Goal: Obtain resource: Download file/media

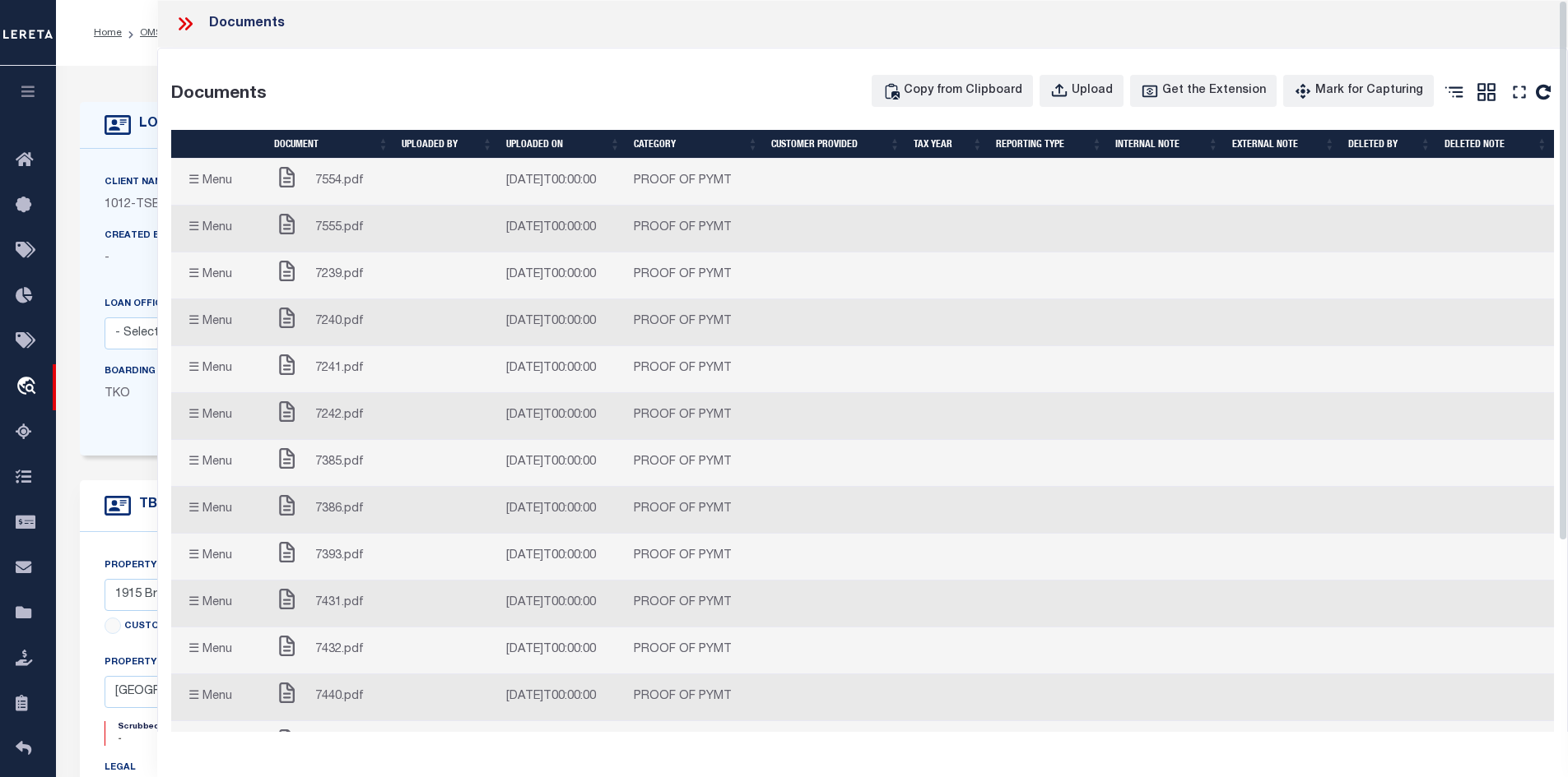
select select "4117"
select select "10"
select select "NonEscrow"
select select "[GEOGRAPHIC_DATA]"
click at [437, 187] on td at bounding box center [447, 182] width 105 height 47
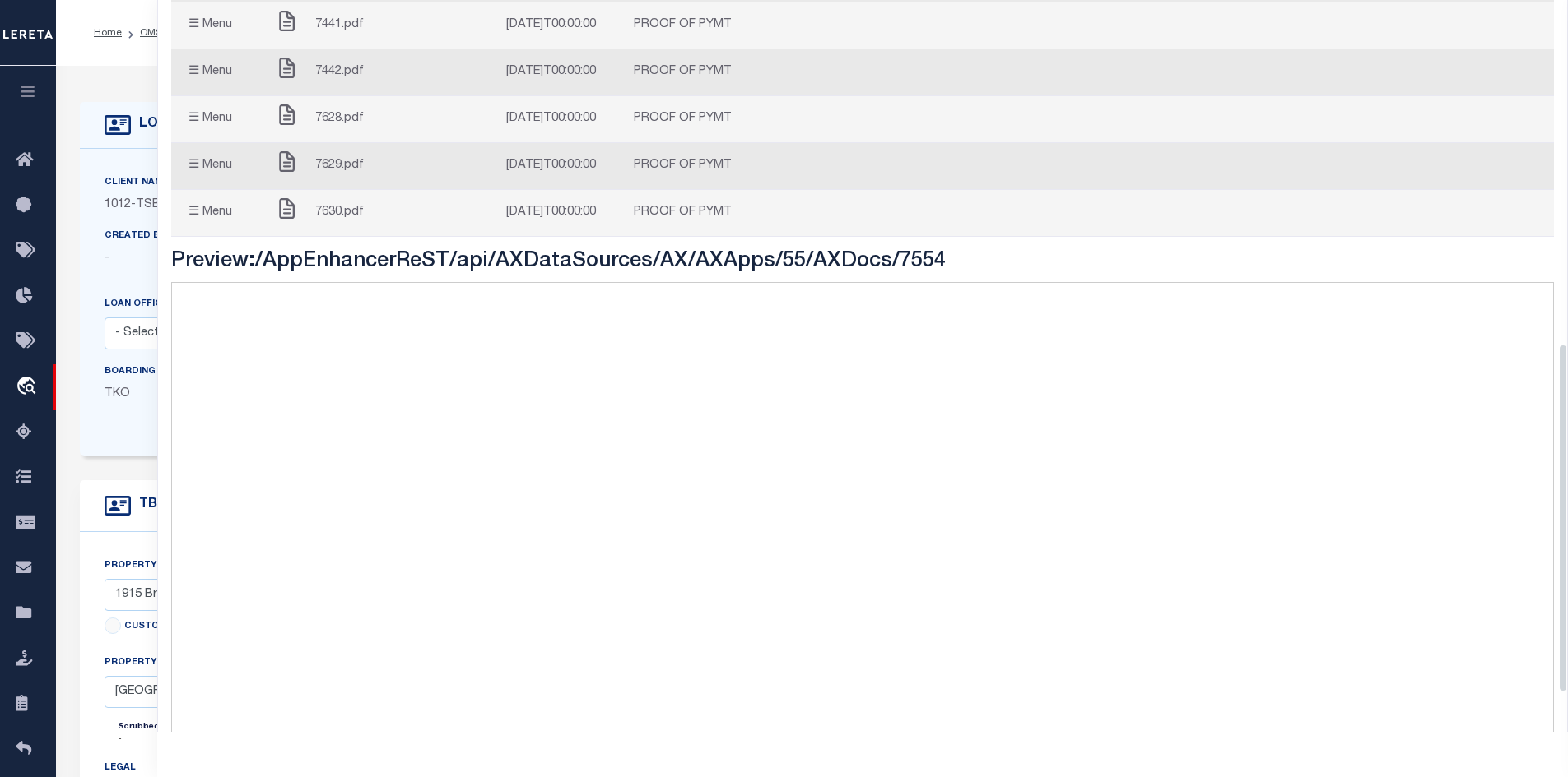
scroll to position [801, 0]
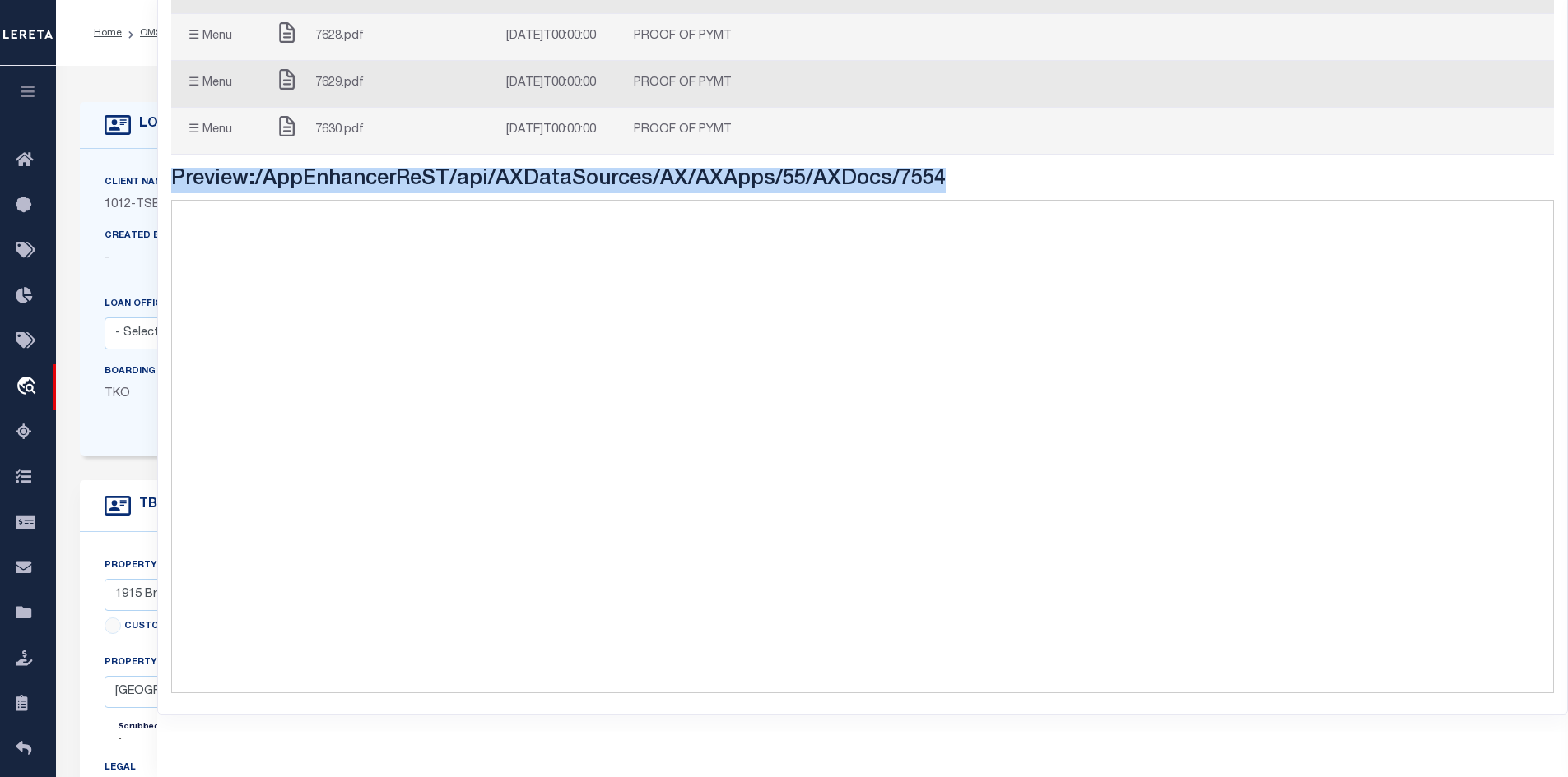
drag, startPoint x: 171, startPoint y: 180, endPoint x: 1002, endPoint y: 182, distance: 831.0
click at [1002, 182] on h3 "Preview: /AppEnhancerReST/api/AXDataSources/AX/AXApps/55/AXDocs/7554" at bounding box center [863, 180] width 1384 height 26
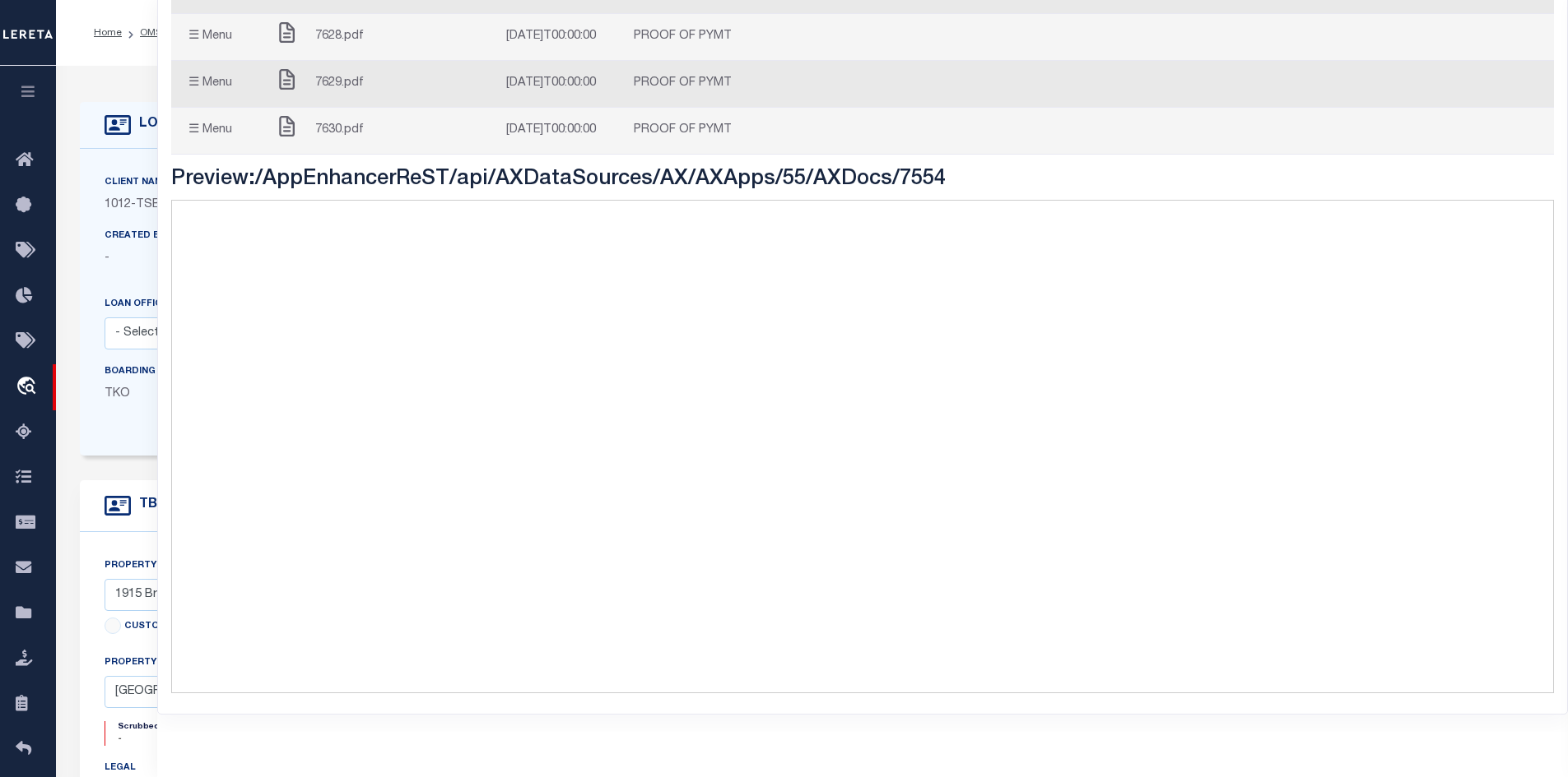
click at [199, 172] on h3 "Preview: /AppEnhancerReST/api/AXDataSources/AX/AXApps/55/AXDocs/7554" at bounding box center [863, 180] width 1384 height 26
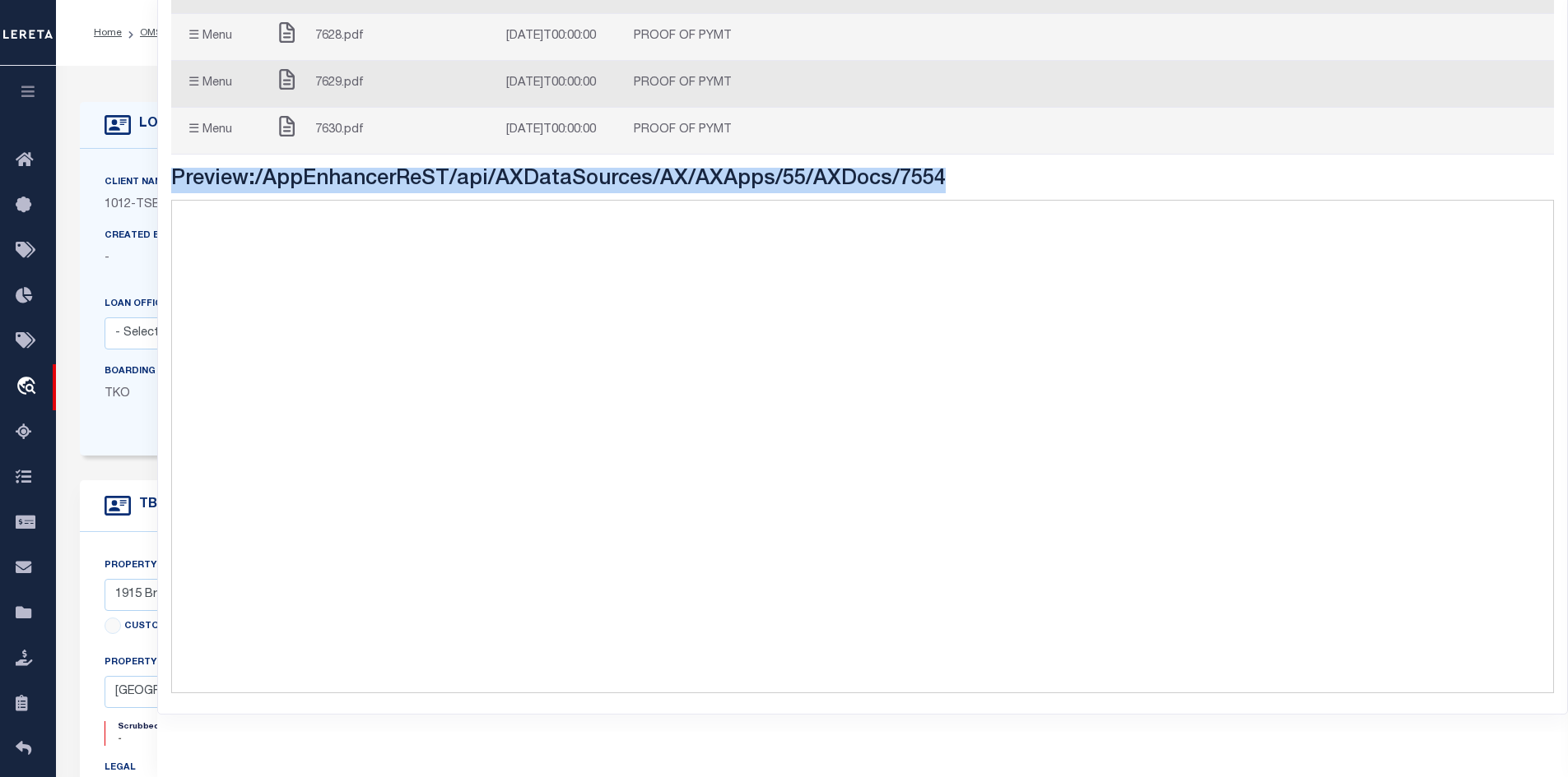
drag, startPoint x: 199, startPoint y: 172, endPoint x: 900, endPoint y: 183, distance: 701.1
click at [900, 183] on h3 "Preview: /AppEnhancerReST/api/AXDataSources/AX/AXApps/55/AXDocs/7554" at bounding box center [863, 180] width 1384 height 26
click at [965, 188] on h3 "Preview: /AppEnhancerReST/api/AXDataSources/AX/AXApps/55/AXDocs/7554" at bounding box center [863, 180] width 1384 height 26
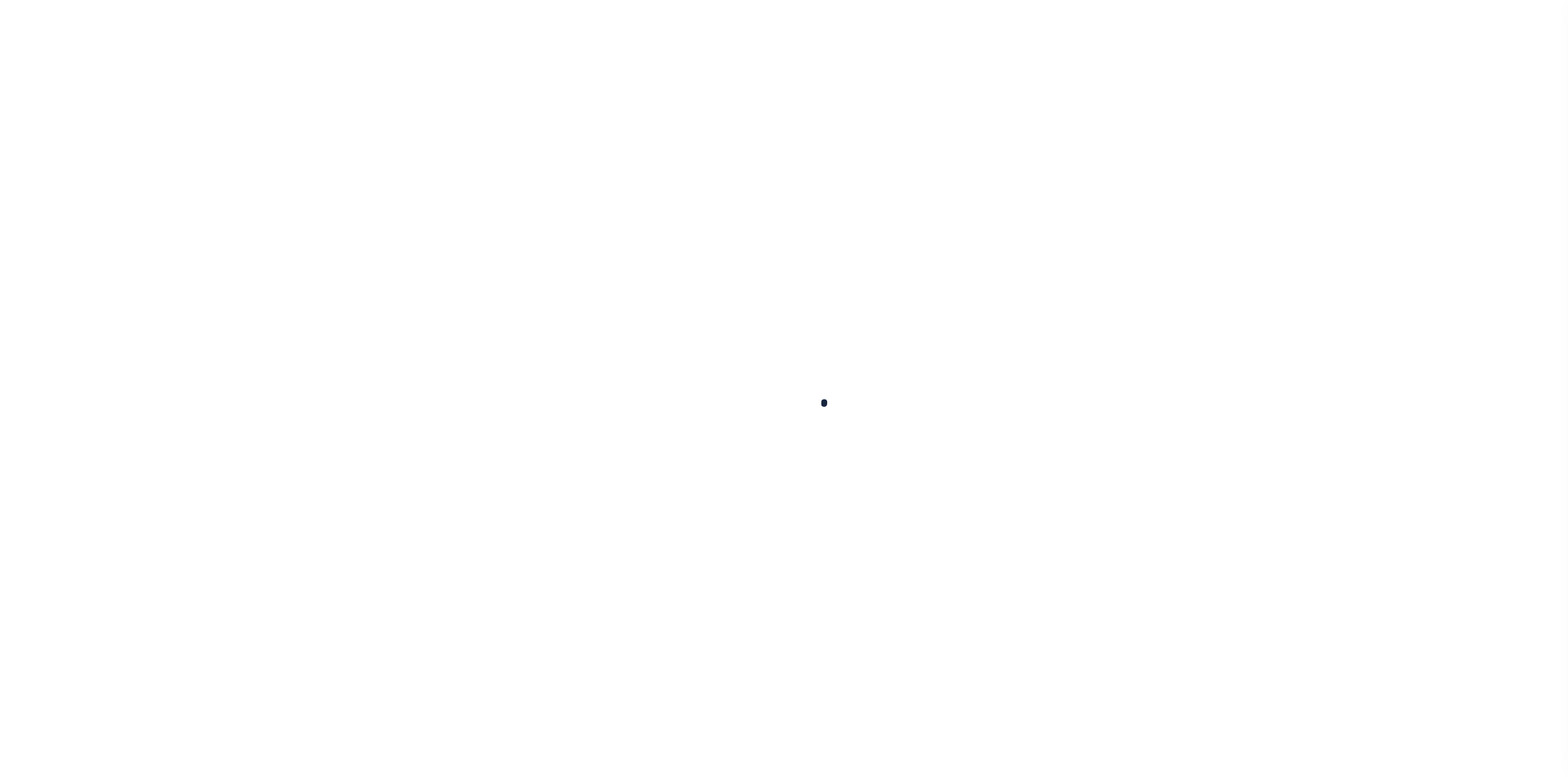
type input "400021500"
type input "[PERSON_NAME] [PERSON_NAME]"
select select
select select "10"
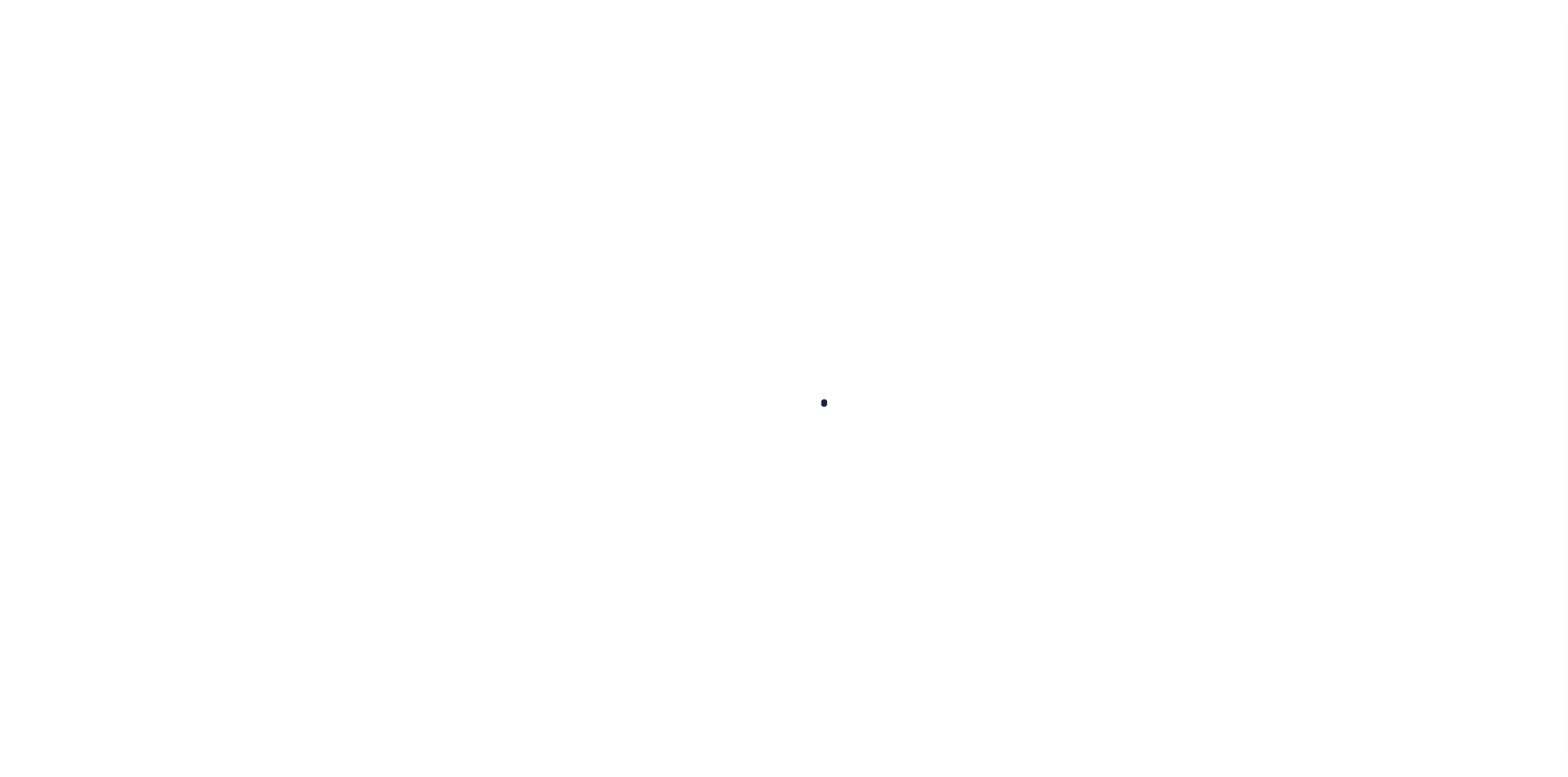
select select "NonEscrow"
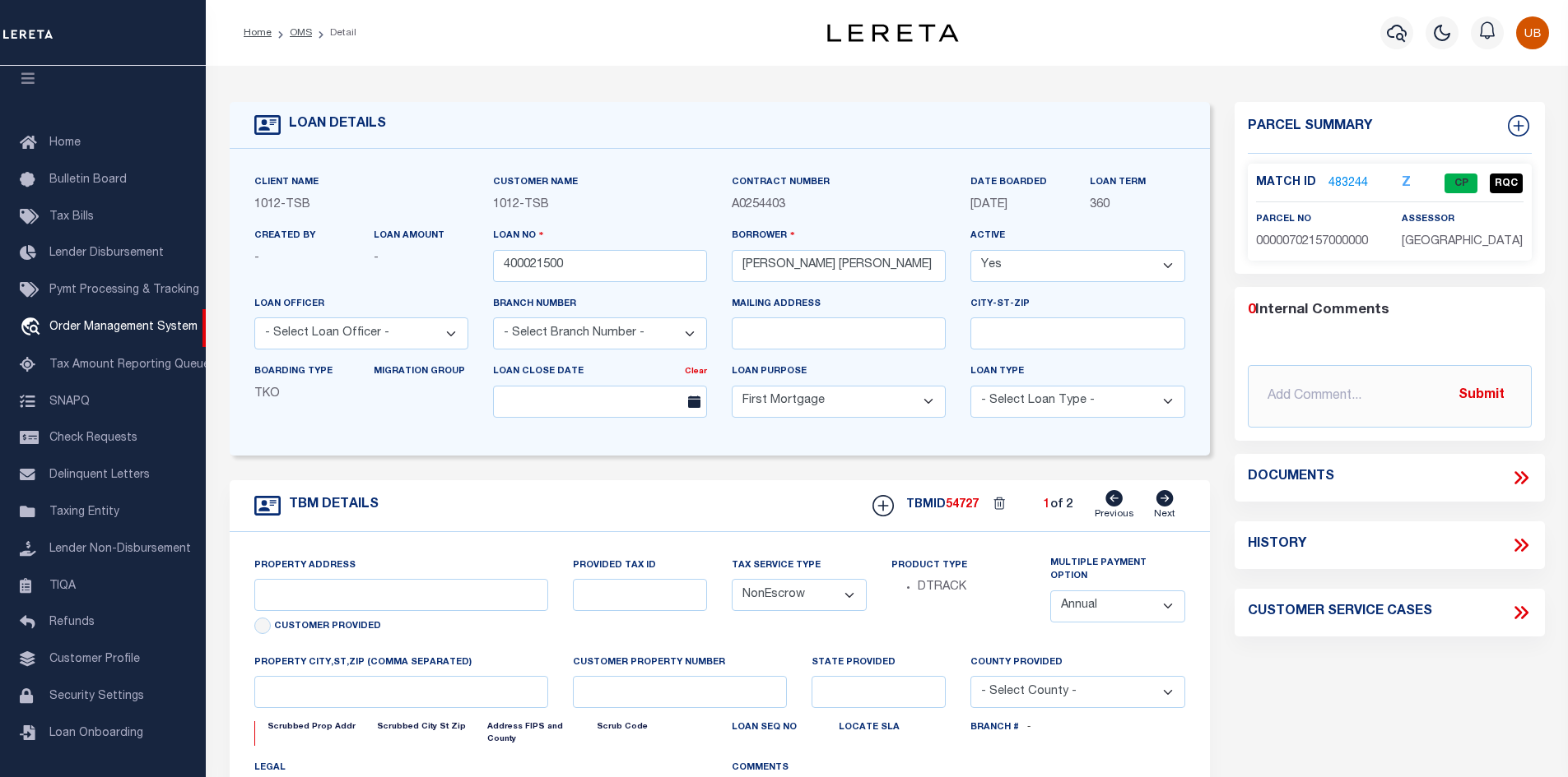
select select "4117"
type input "1915 Brundrette"
select select
type input "[GEOGRAPHIC_DATA]"
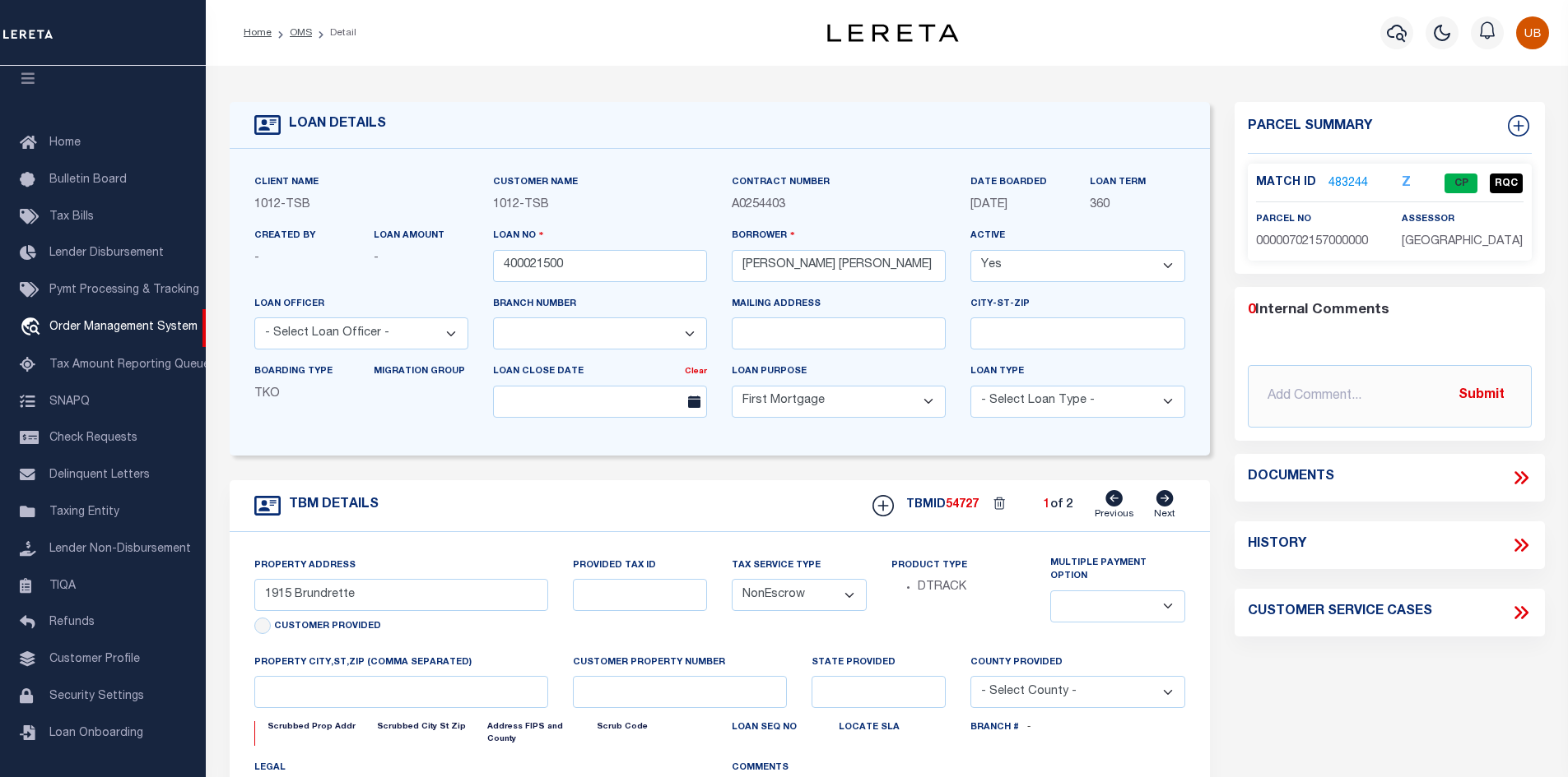
select select "[GEOGRAPHIC_DATA]"
click at [1524, 478] on icon at bounding box center [1521, 478] width 21 height 21
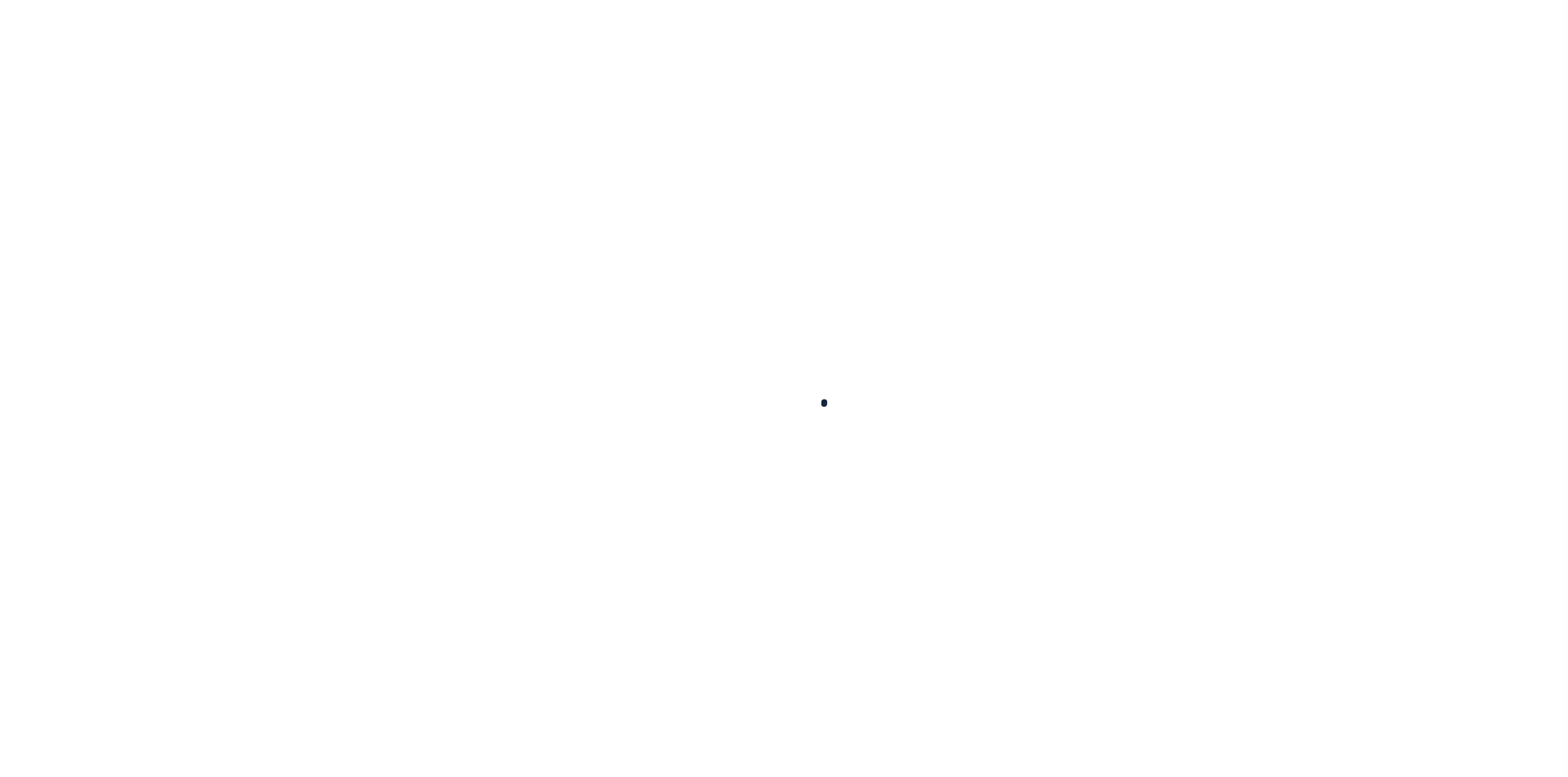
type input "400021500"
type input "[PERSON_NAME] [PERSON_NAME]"
select select
select select "10"
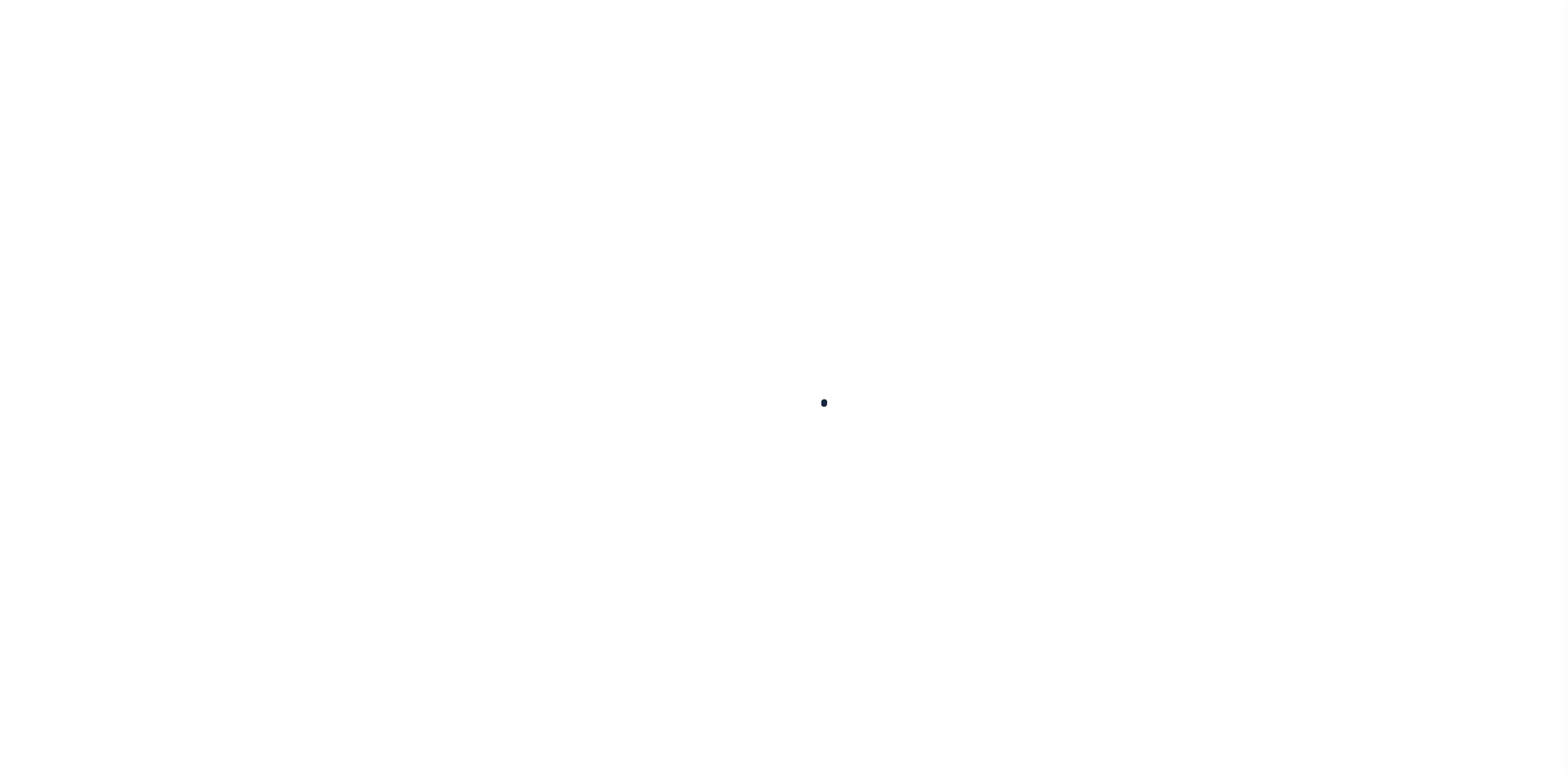
select select "NonEscrow"
select select "4117"
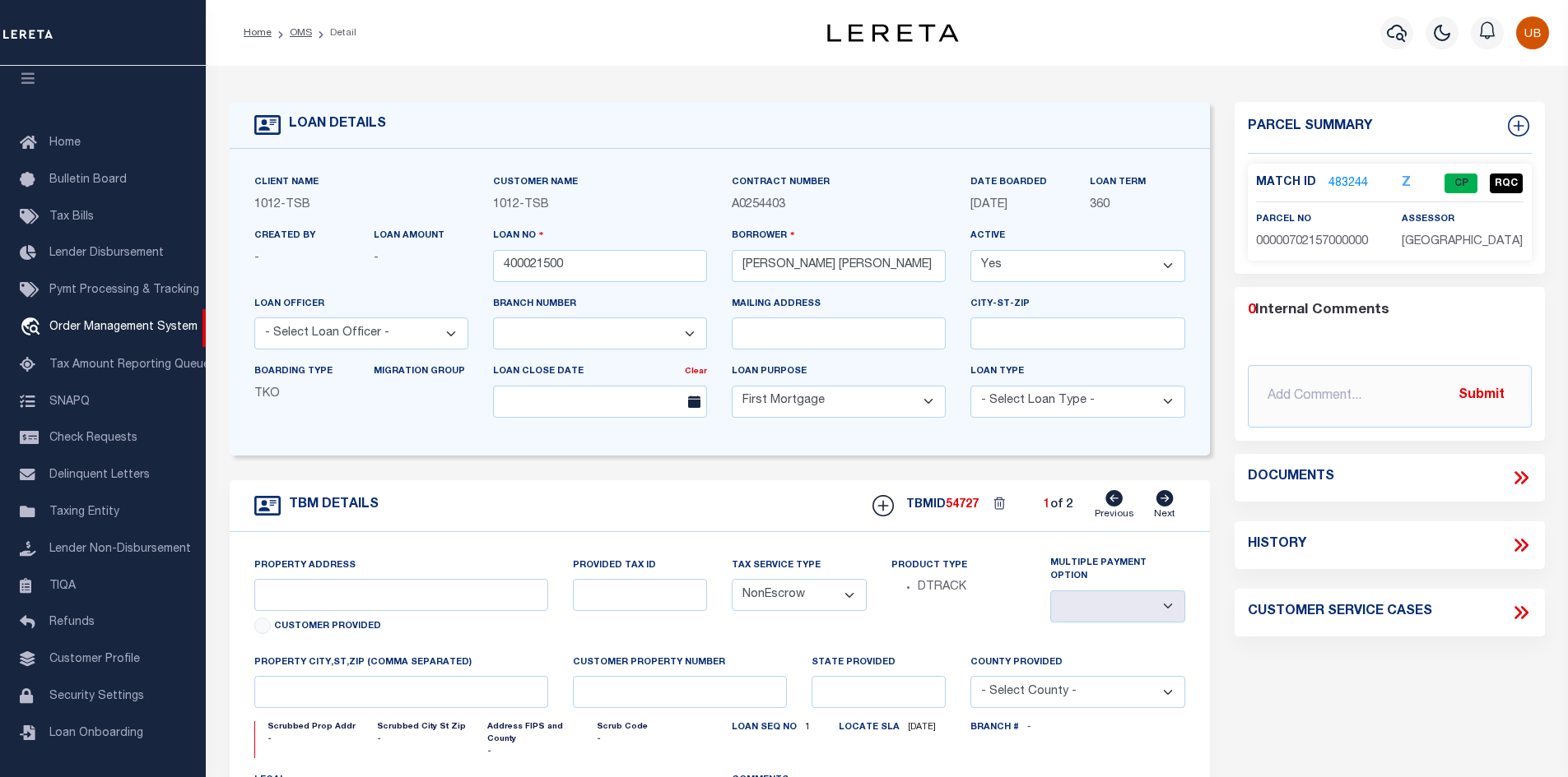
type input "1915 Brundrette"
select select
type input "[GEOGRAPHIC_DATA]"
select select "[GEOGRAPHIC_DATA]"
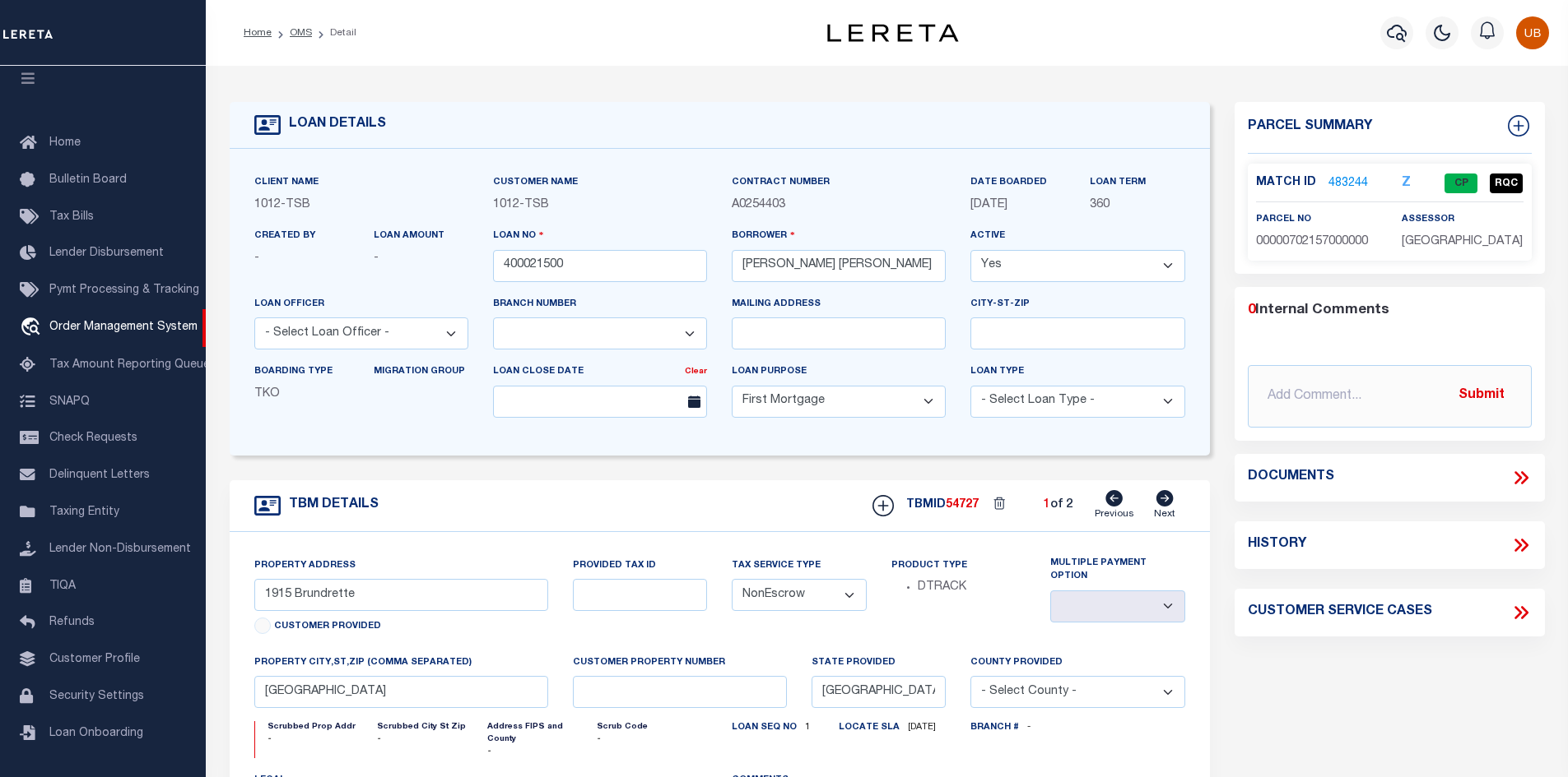
click at [1531, 472] on icon at bounding box center [1521, 478] width 21 height 21
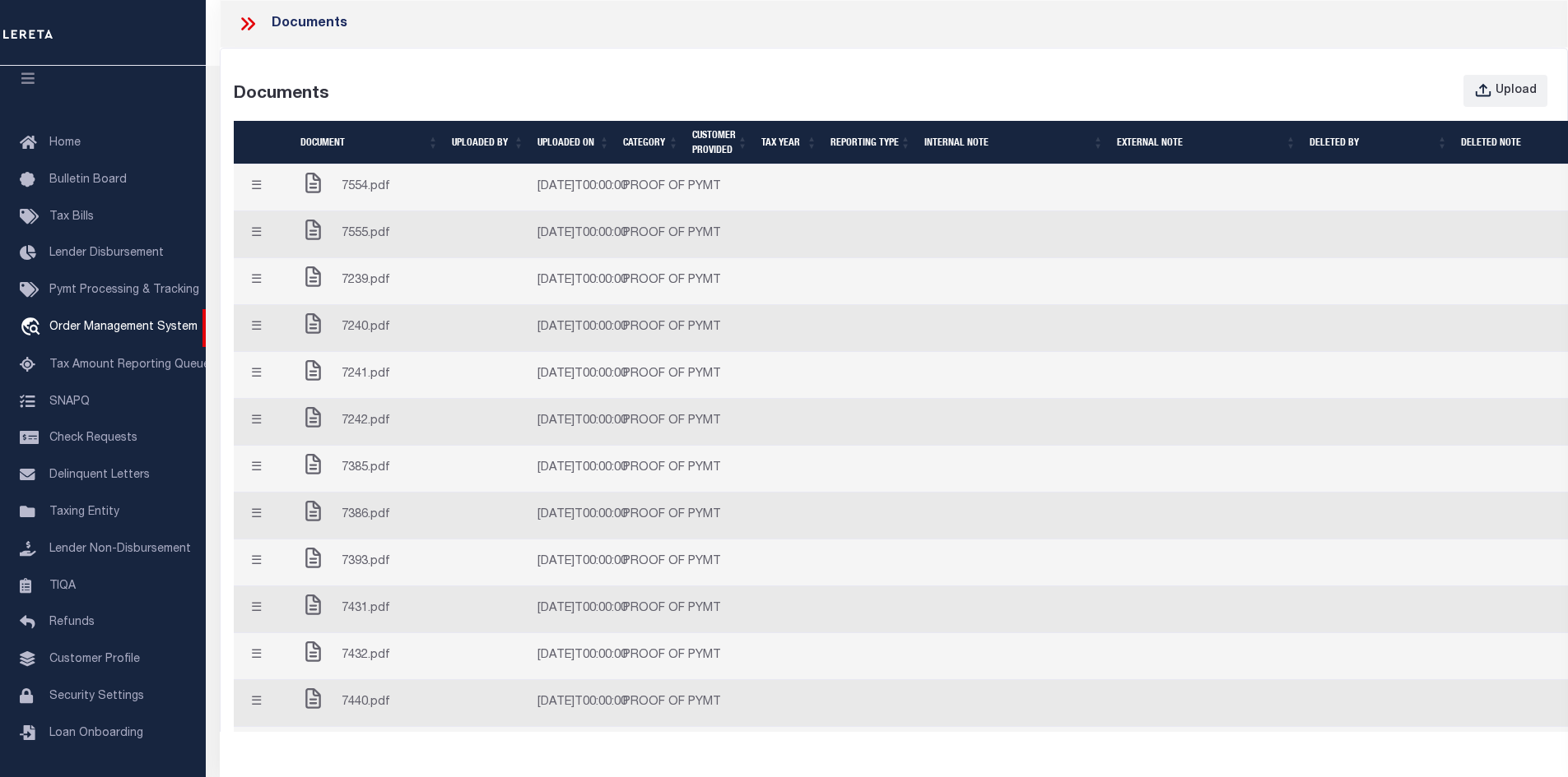
click at [517, 178] on td at bounding box center [488, 188] width 85 height 47
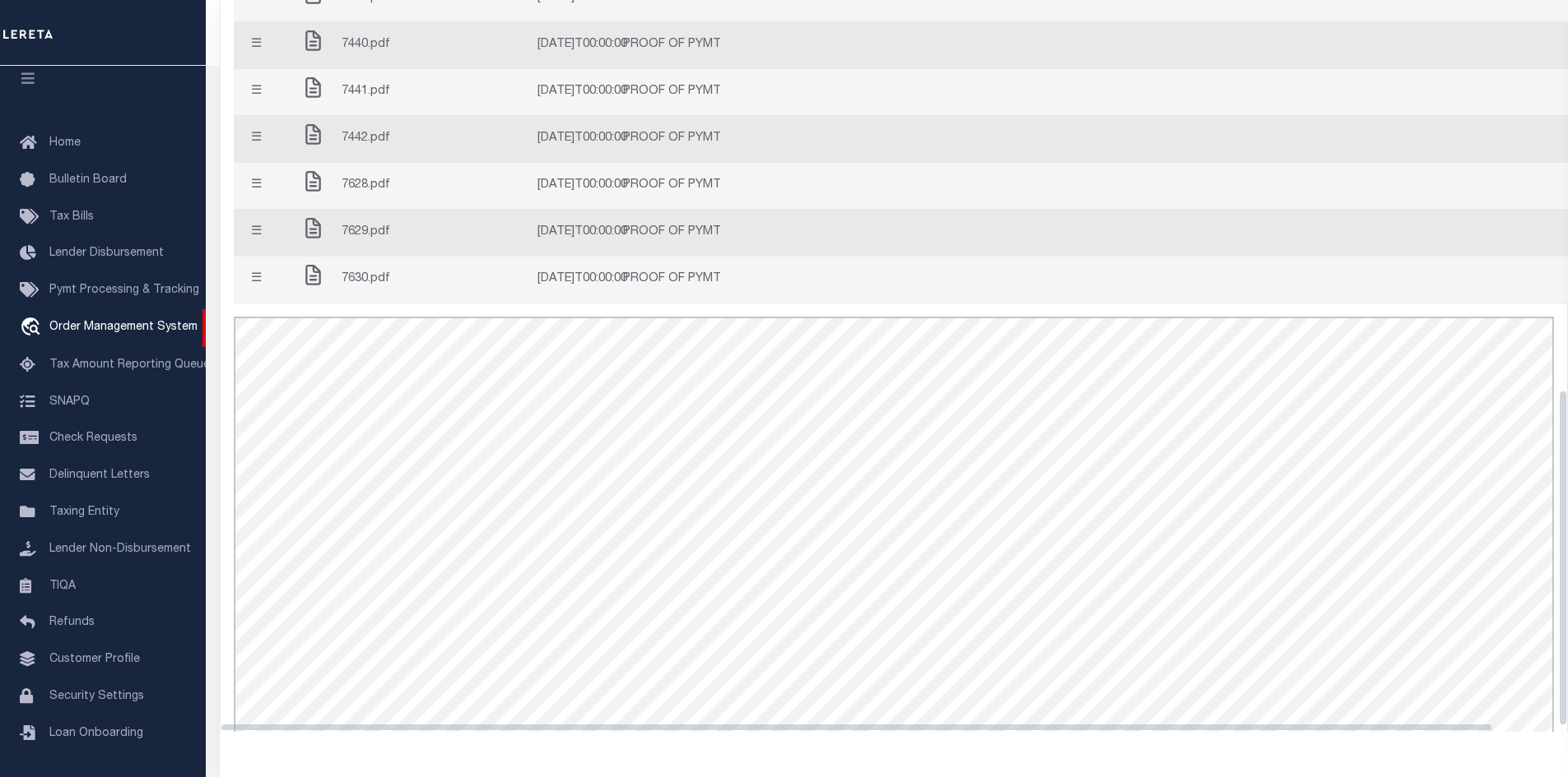
scroll to position [845, 0]
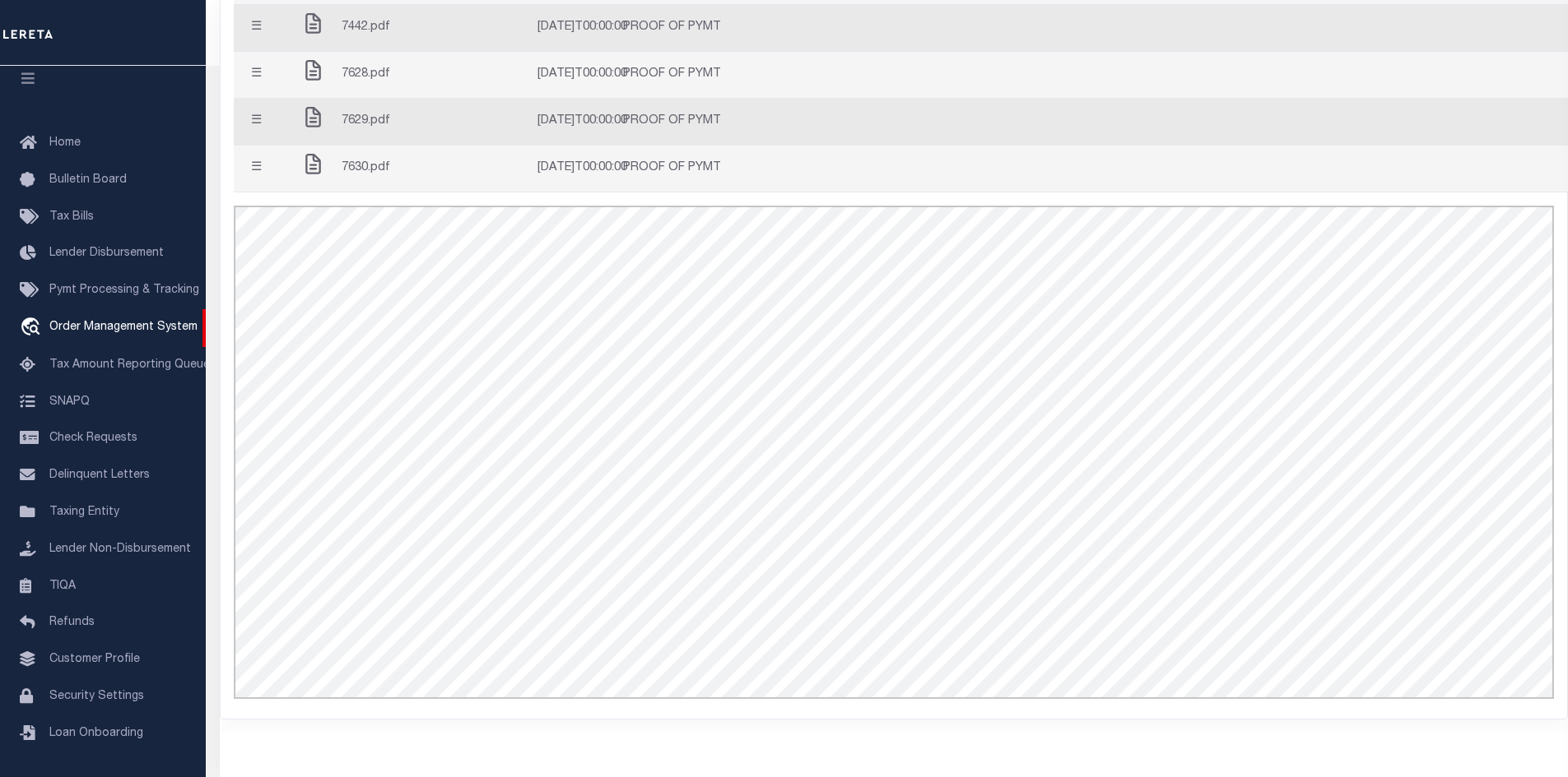
click at [462, 132] on td at bounding box center [488, 122] width 85 height 47
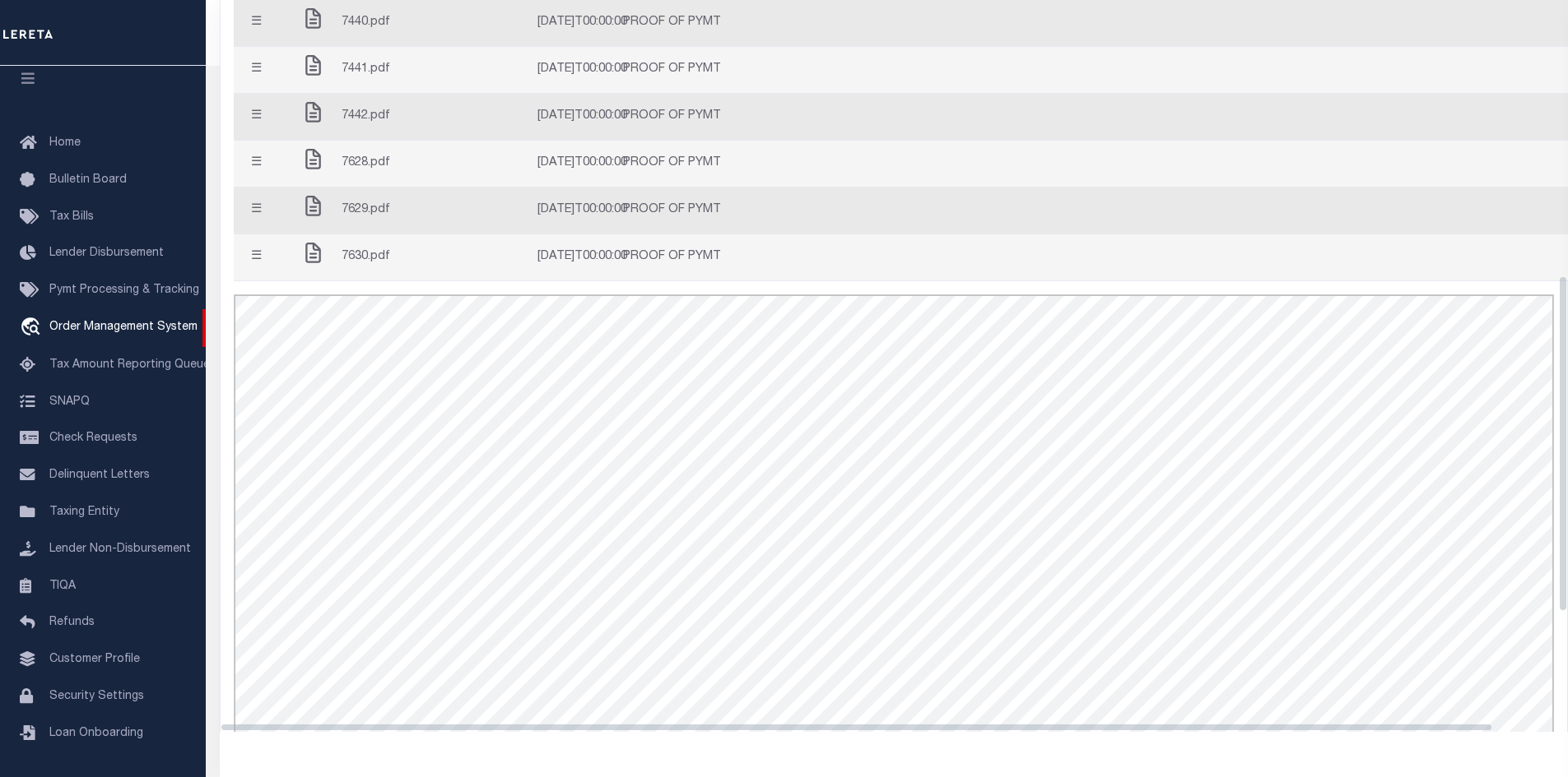
scroll to position [598, 0]
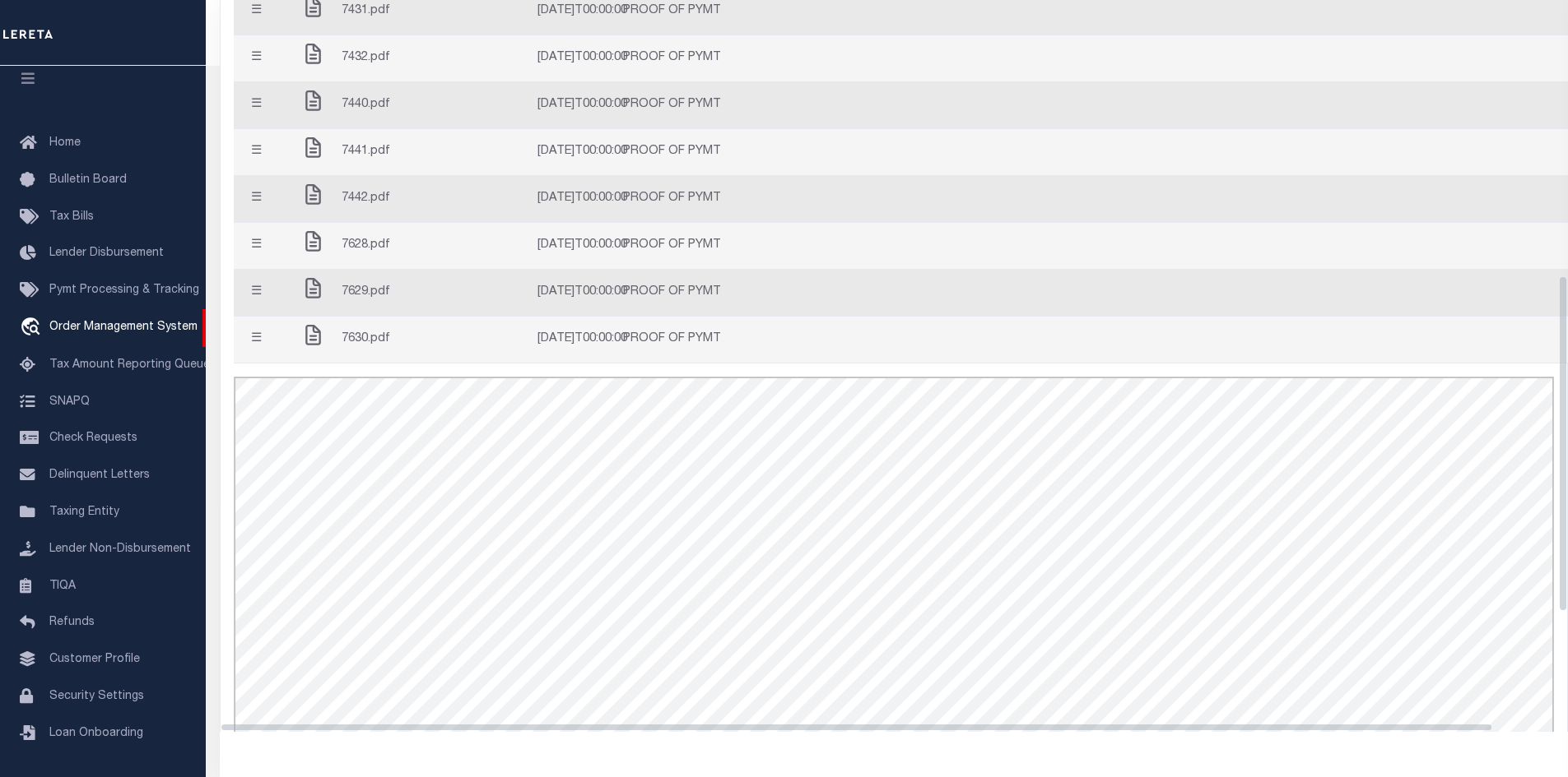
click at [466, 176] on td at bounding box center [488, 152] width 85 height 47
click at [419, 309] on div "7629.pdf" at bounding box center [369, 292] width 138 height 33
click at [416, 28] on div "7431.pdf" at bounding box center [369, 11] width 138 height 33
click at [516, 176] on td at bounding box center [488, 152] width 85 height 47
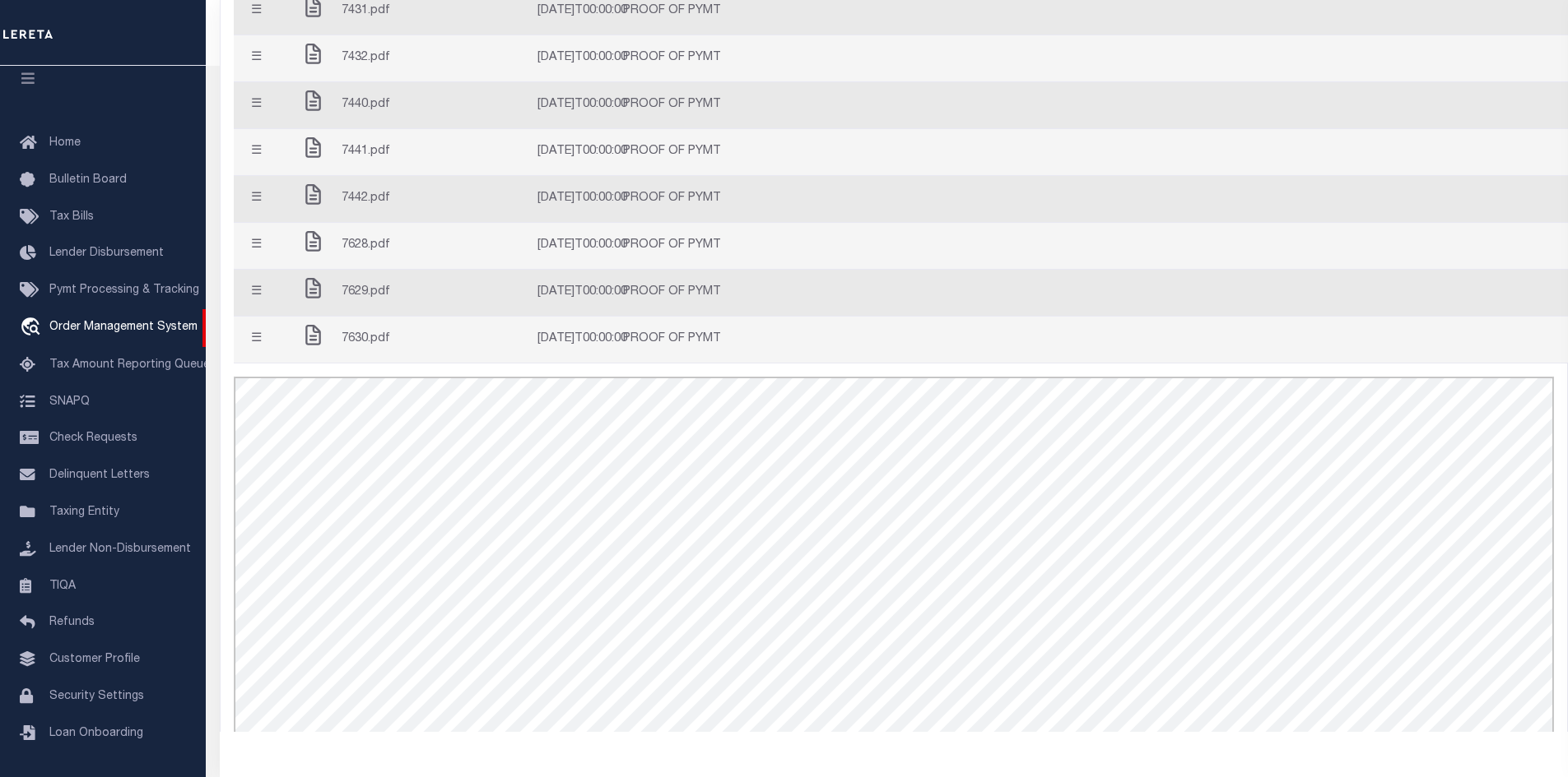
click at [421, 356] on div "7630.pdf" at bounding box center [369, 340] width 138 height 33
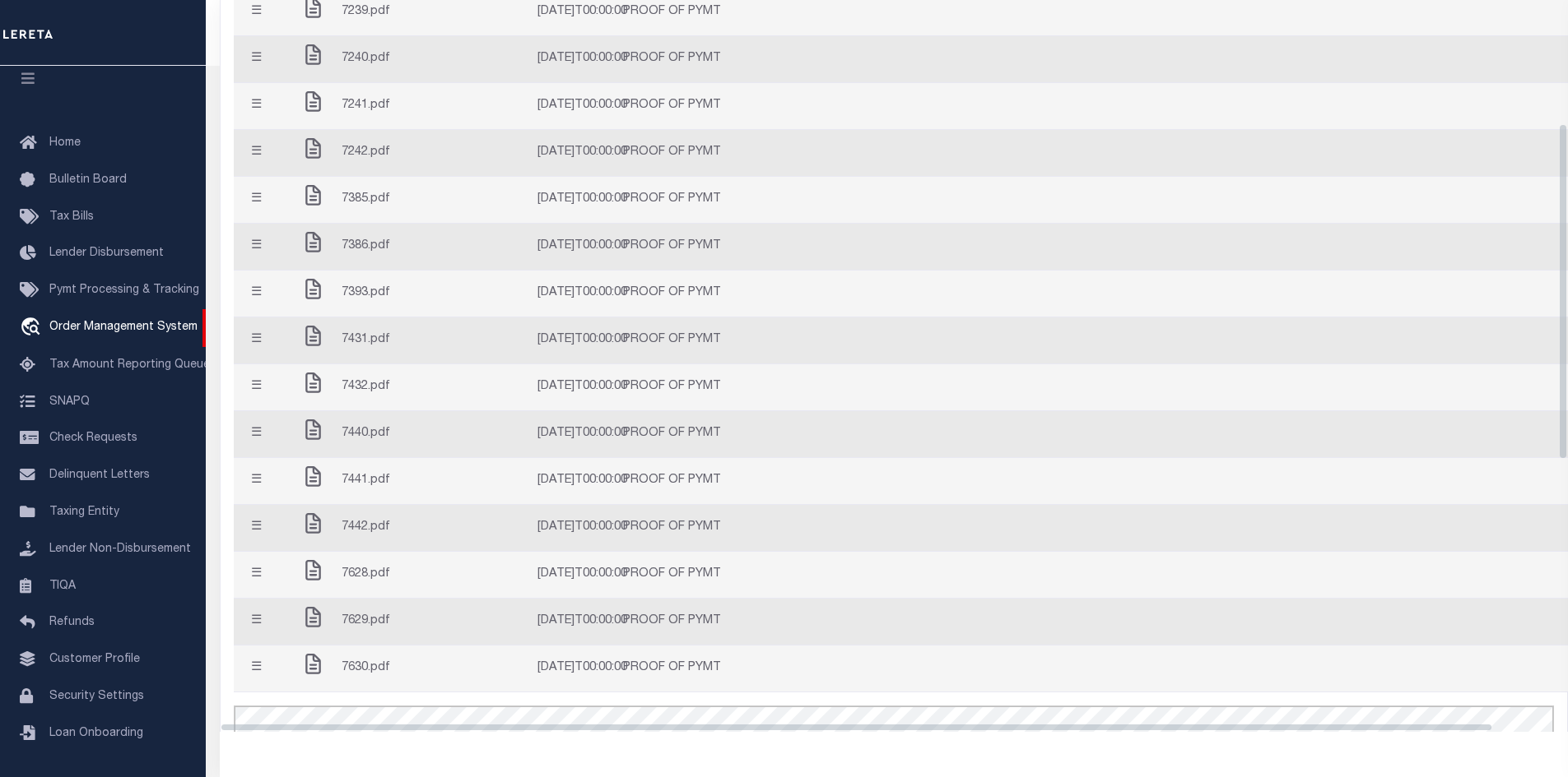
scroll to position [22, 0]
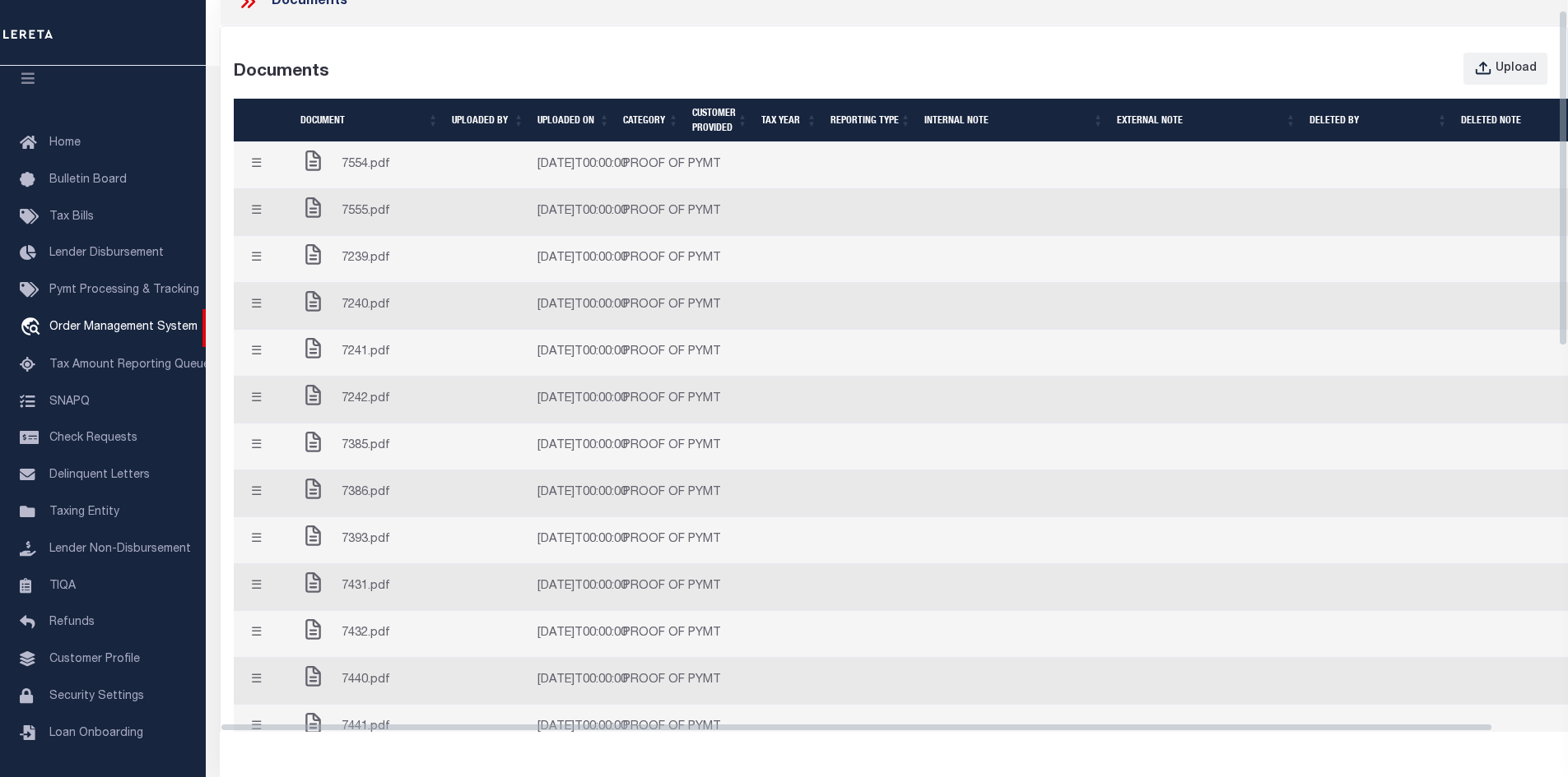
click at [446, 169] on td at bounding box center [488, 165] width 85 height 47
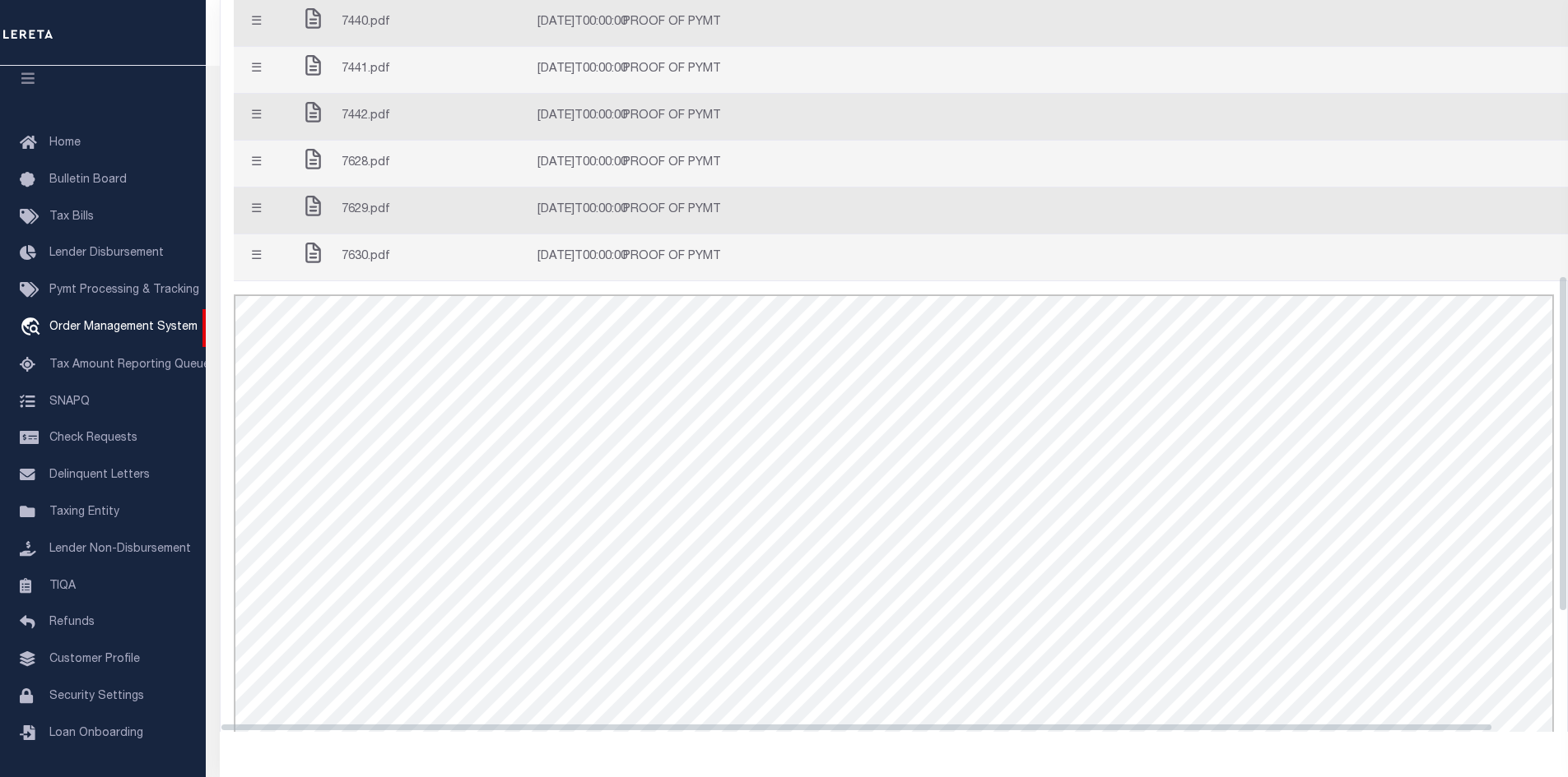
scroll to position [434, 0]
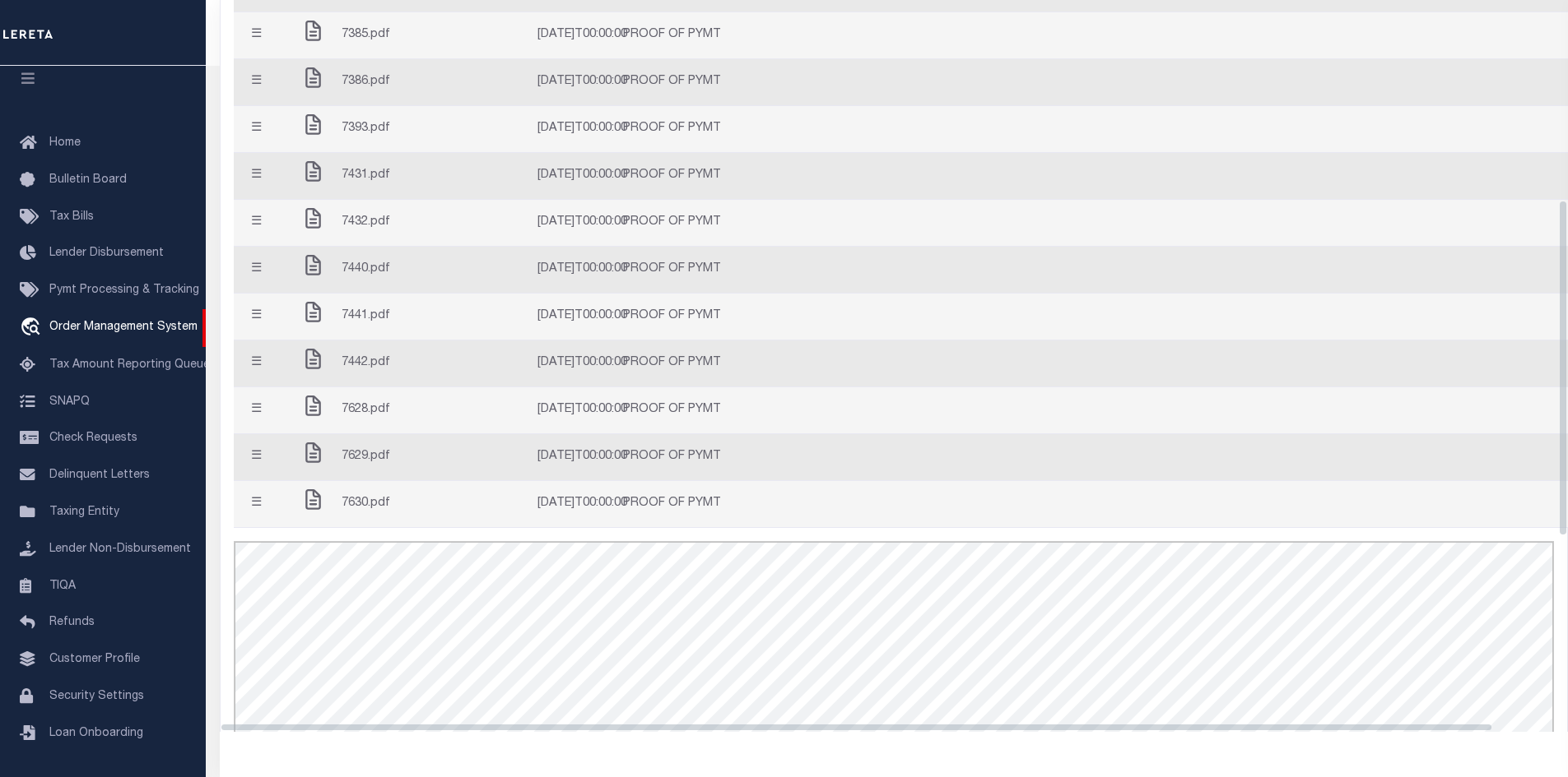
click at [428, 52] on div "7385.pdf" at bounding box center [369, 35] width 138 height 33
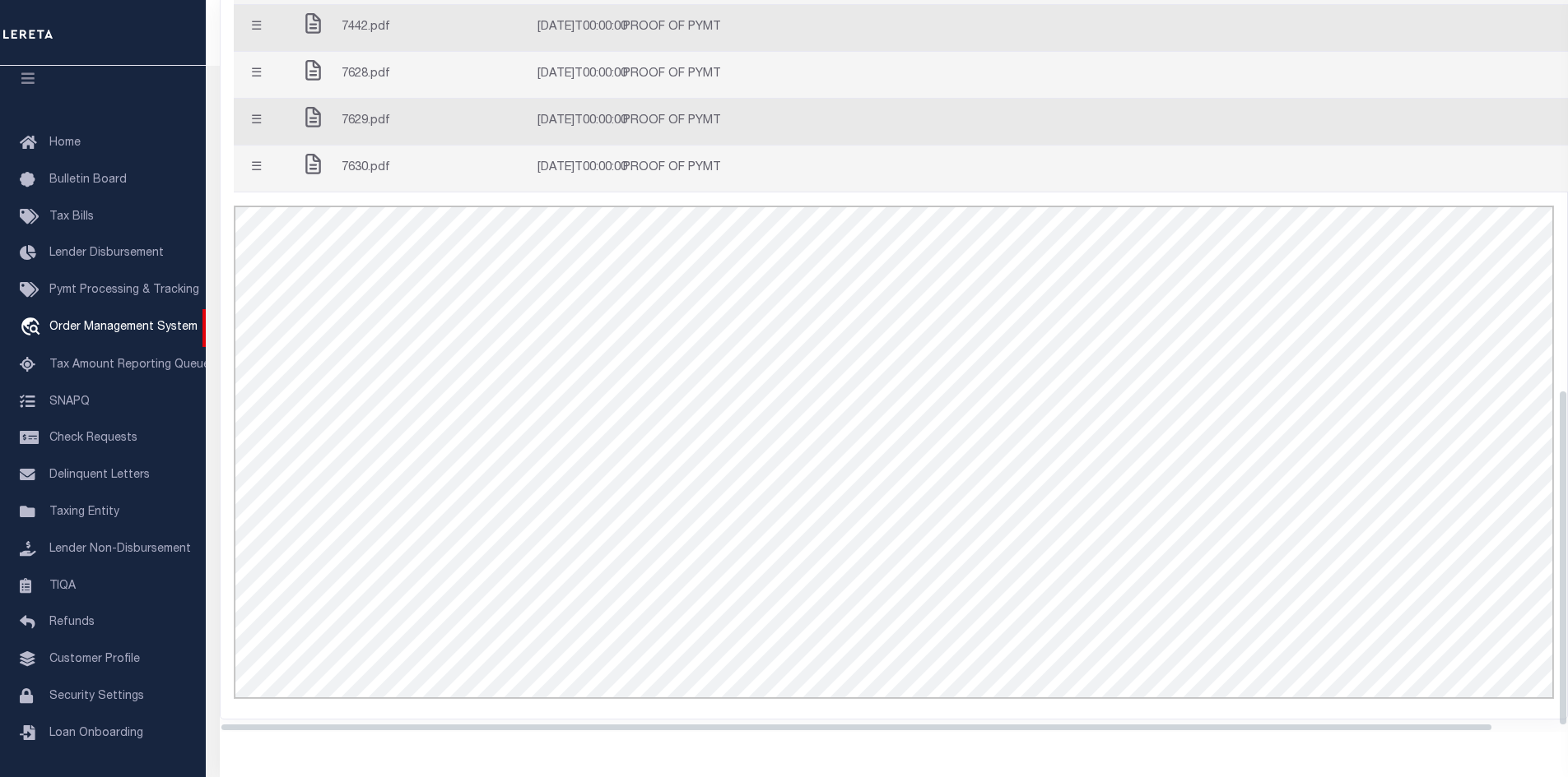
scroll to position [845, 0]
click at [387, 178] on span "7630.pdf" at bounding box center [366, 169] width 49 height 18
click at [261, 180] on button "☰" at bounding box center [256, 168] width 32 height 32
click at [262, 180] on button "☰" at bounding box center [256, 168] width 32 height 32
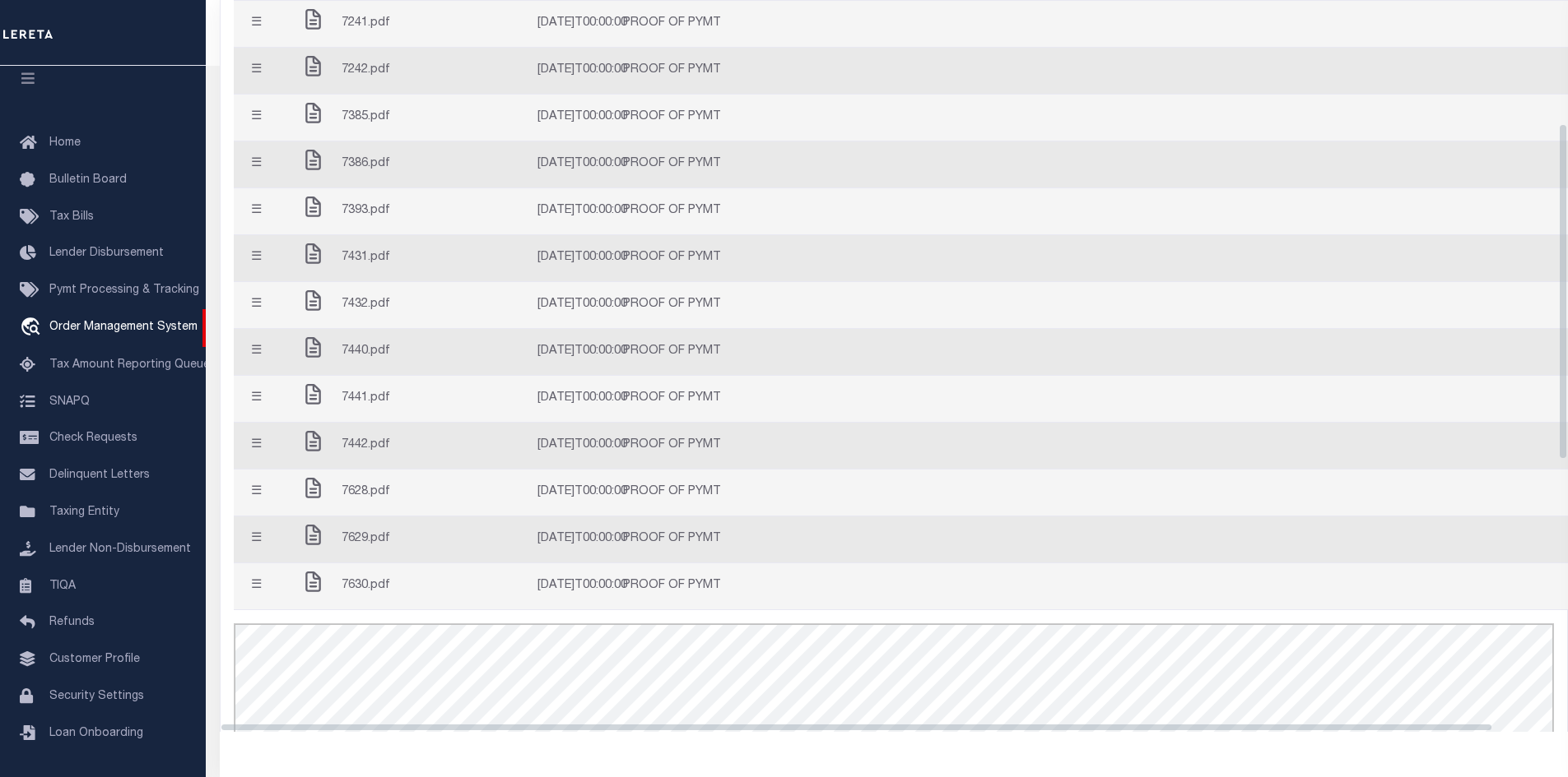
scroll to position [269, 0]
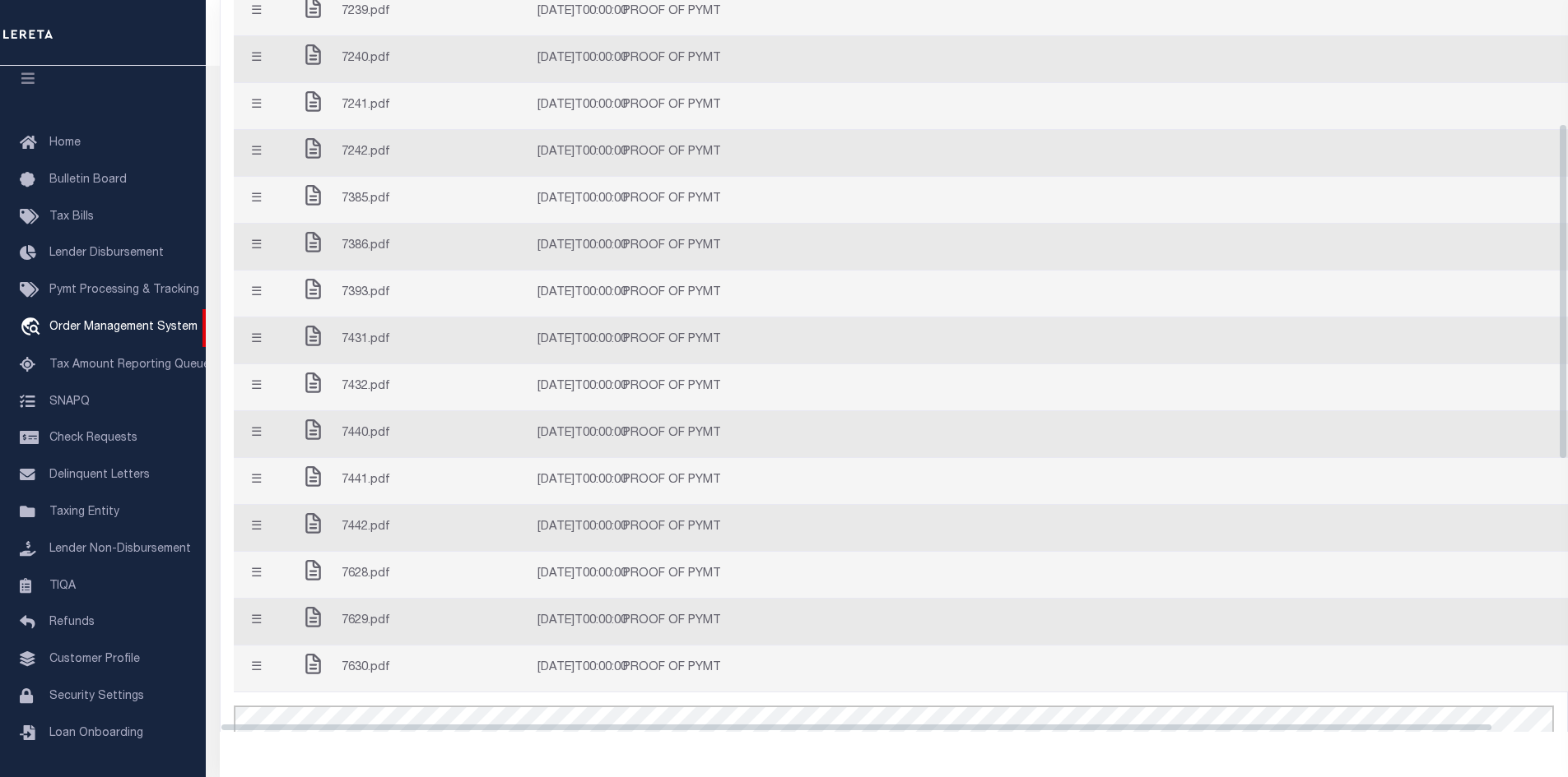
click at [270, 122] on button "☰" at bounding box center [256, 106] width 32 height 32
click at [269, 122] on button "☰" at bounding box center [256, 106] width 32 height 32
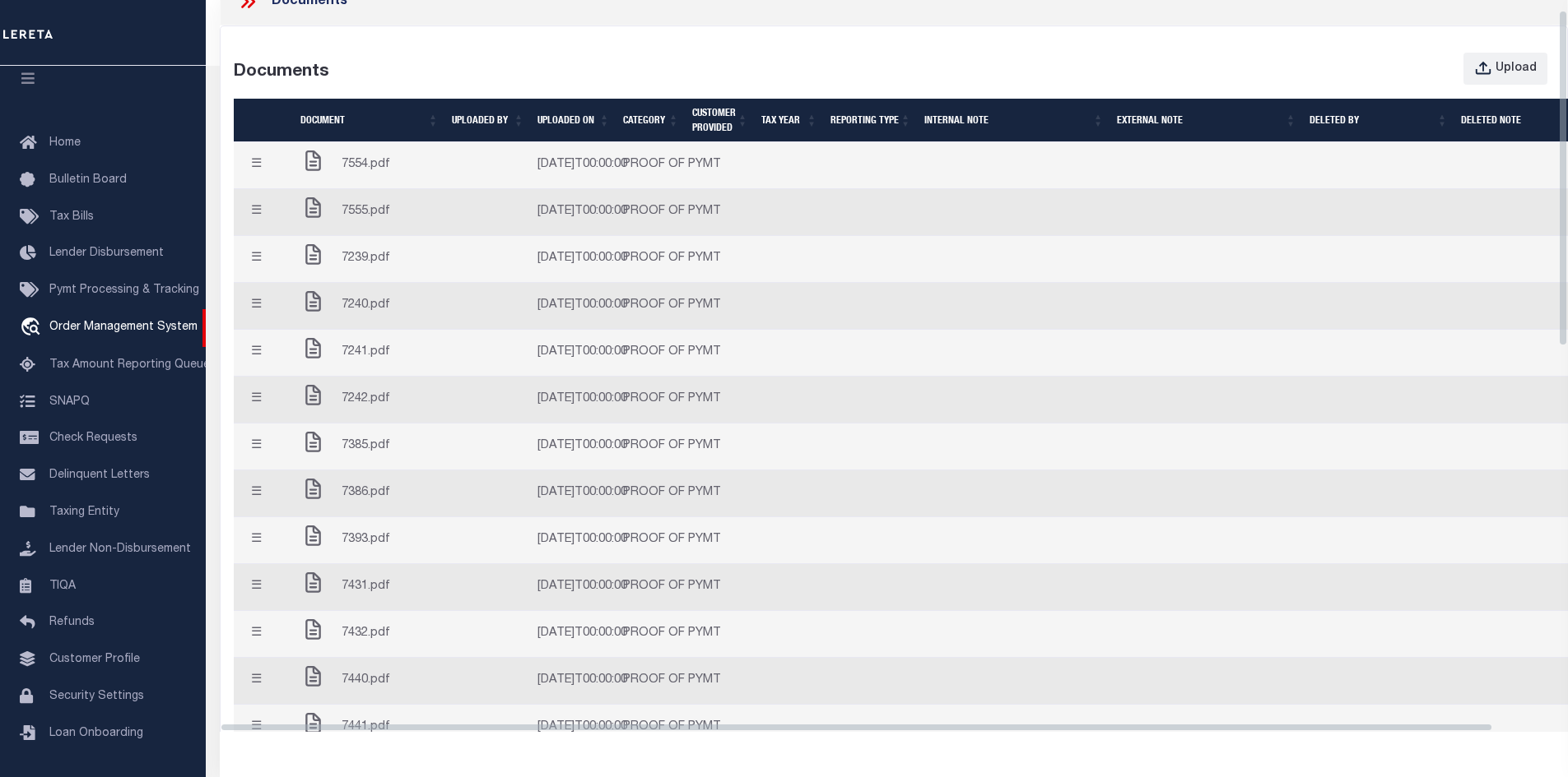
click at [258, 177] on button "☰" at bounding box center [256, 164] width 32 height 32
click at [253, 213] on button "☰" at bounding box center [256, 212] width 32 height 32
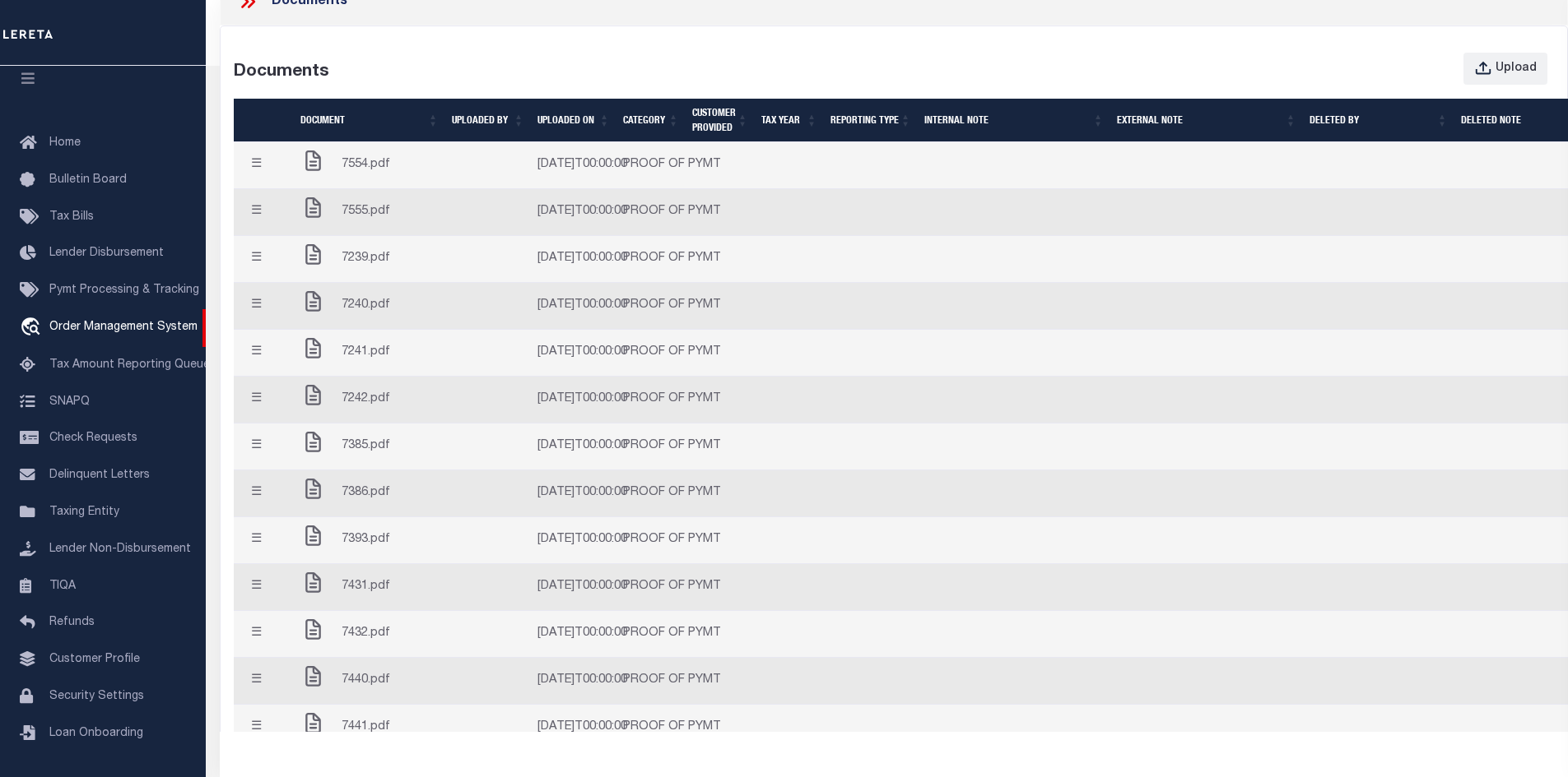
click at [251, 275] on button "☰" at bounding box center [256, 259] width 32 height 32
click at [254, 322] on button "☰" at bounding box center [256, 306] width 32 height 32
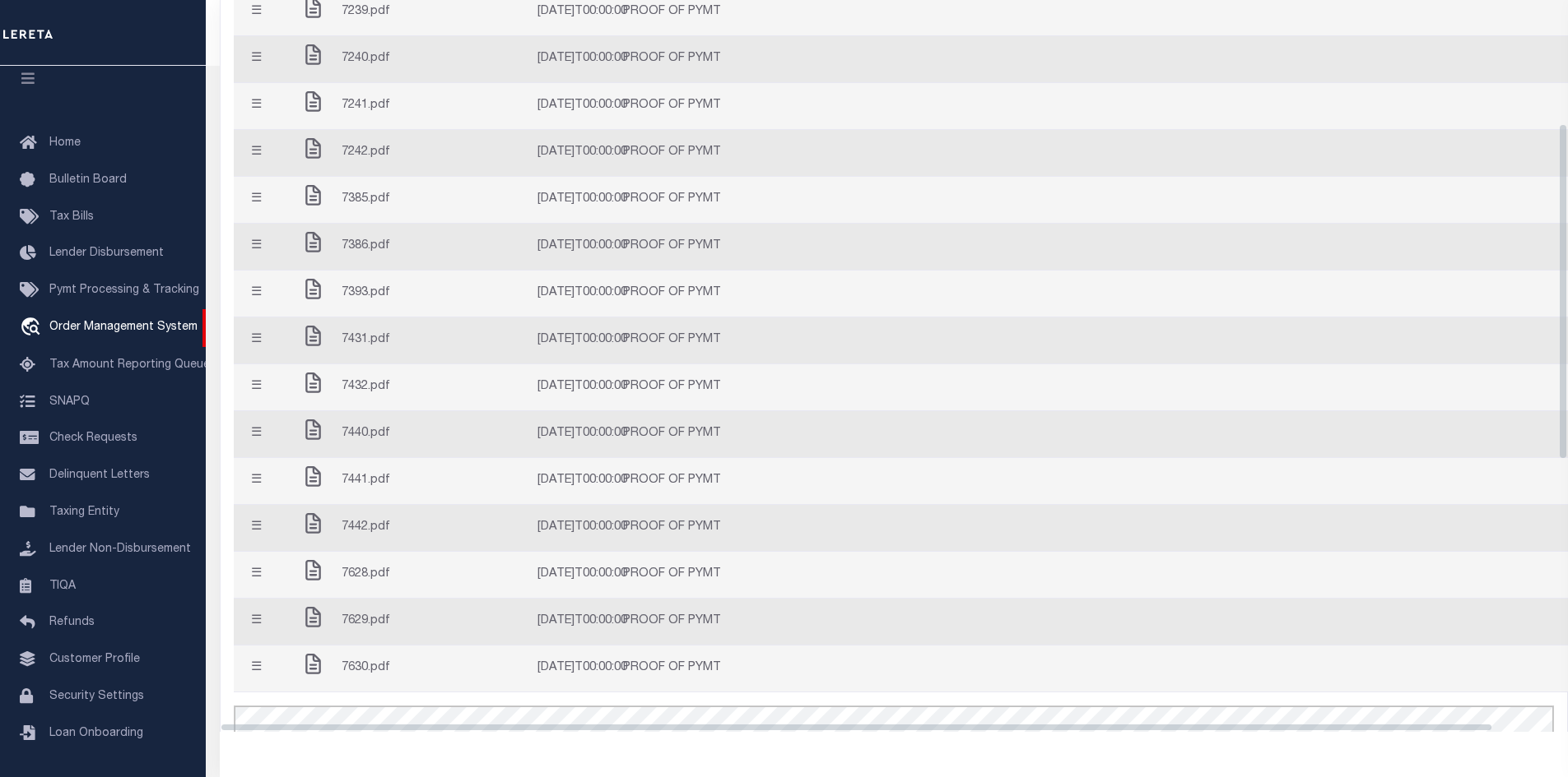
scroll to position [516, 0]
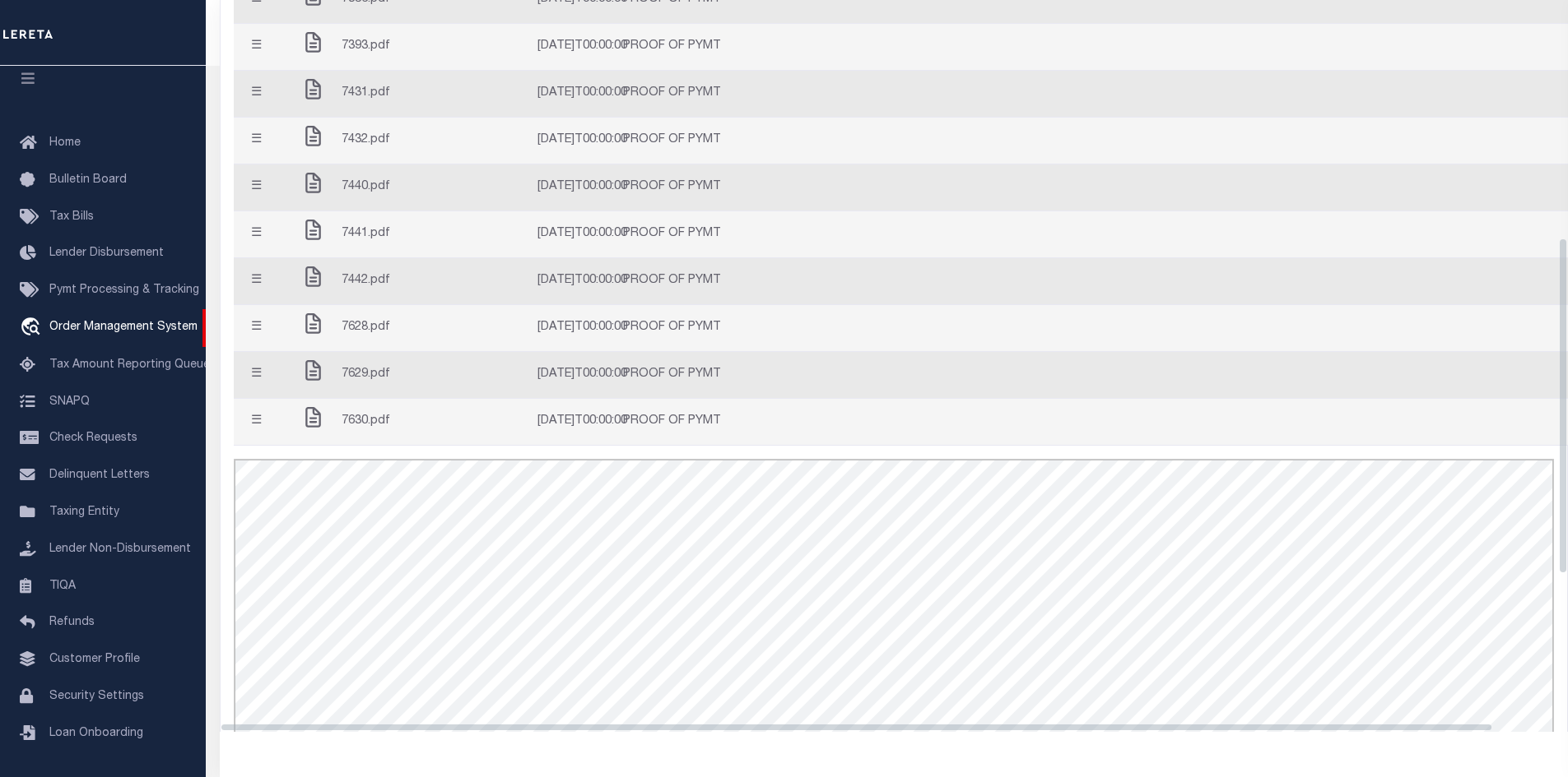
click at [262, 250] on button "☰" at bounding box center [256, 234] width 32 height 32
click at [336, 345] on div "7628.pdf" at bounding box center [369, 328] width 138 height 33
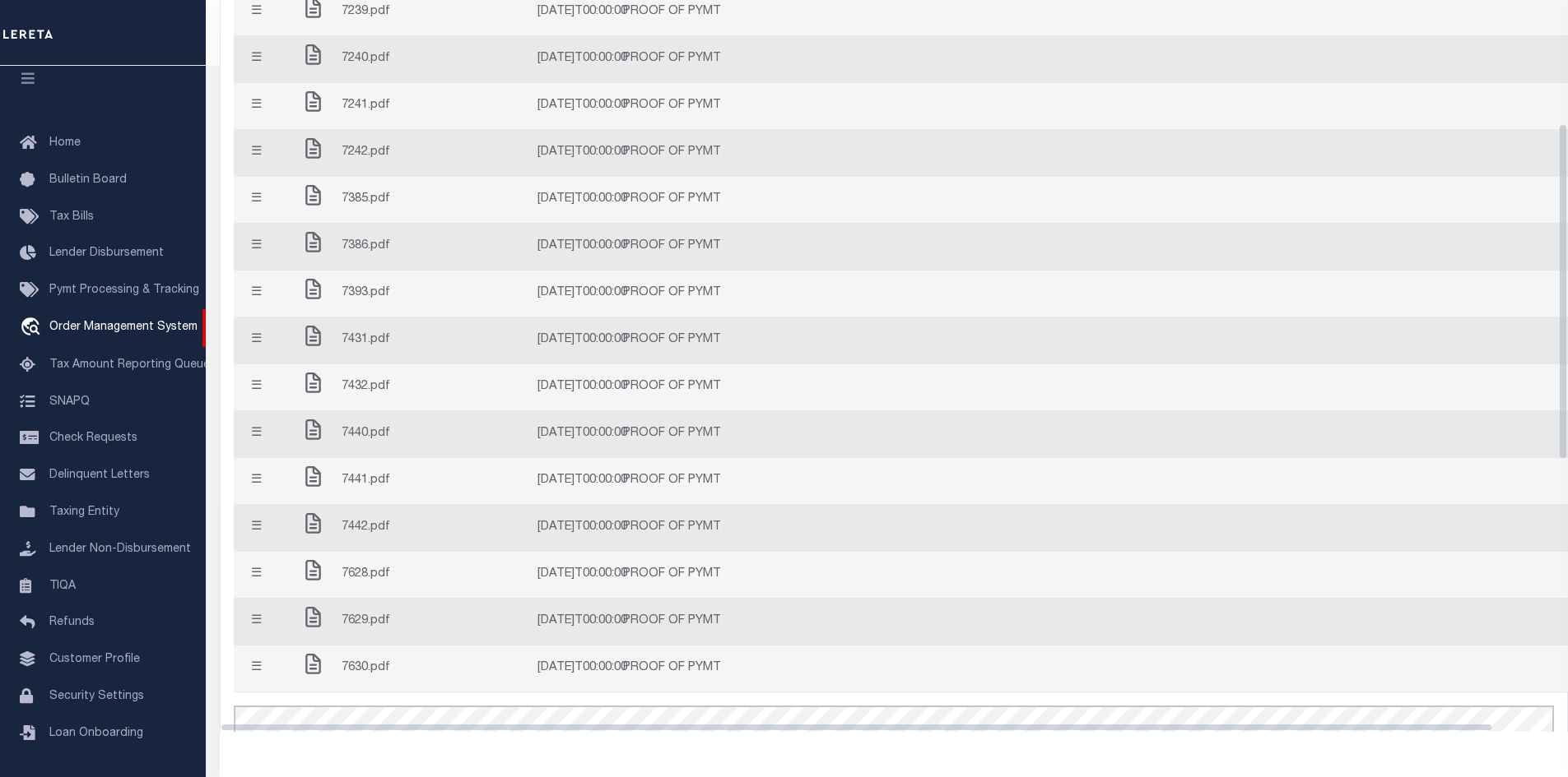
click at [259, 169] on button "☰" at bounding box center [256, 153] width 32 height 32
click at [265, 169] on button "☰" at bounding box center [256, 153] width 32 height 32
click at [261, 169] on button "☰" at bounding box center [256, 153] width 32 height 32
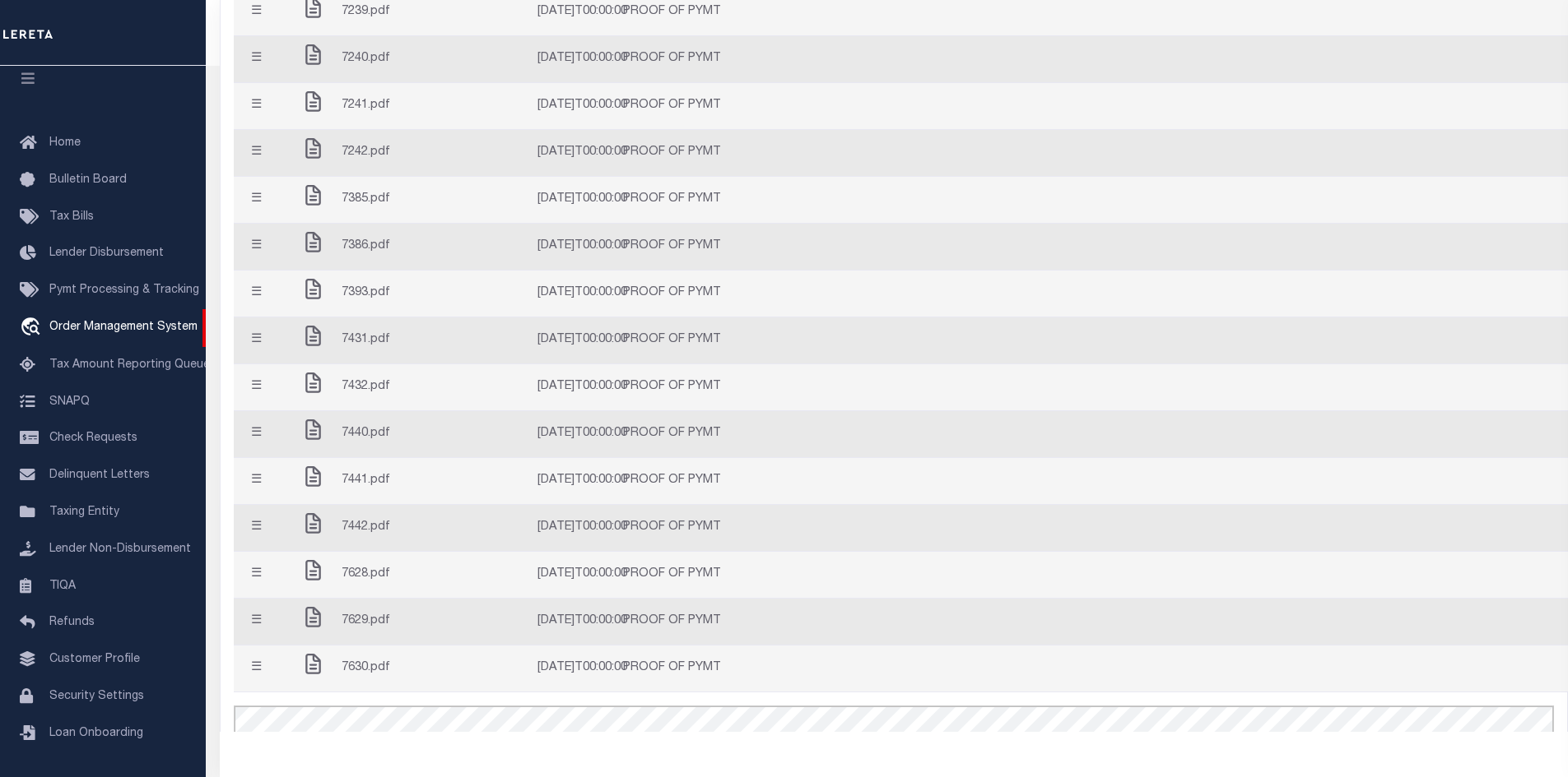
click at [261, 169] on button "☰" at bounding box center [256, 153] width 32 height 32
click at [260, 169] on button "☰" at bounding box center [256, 153] width 32 height 32
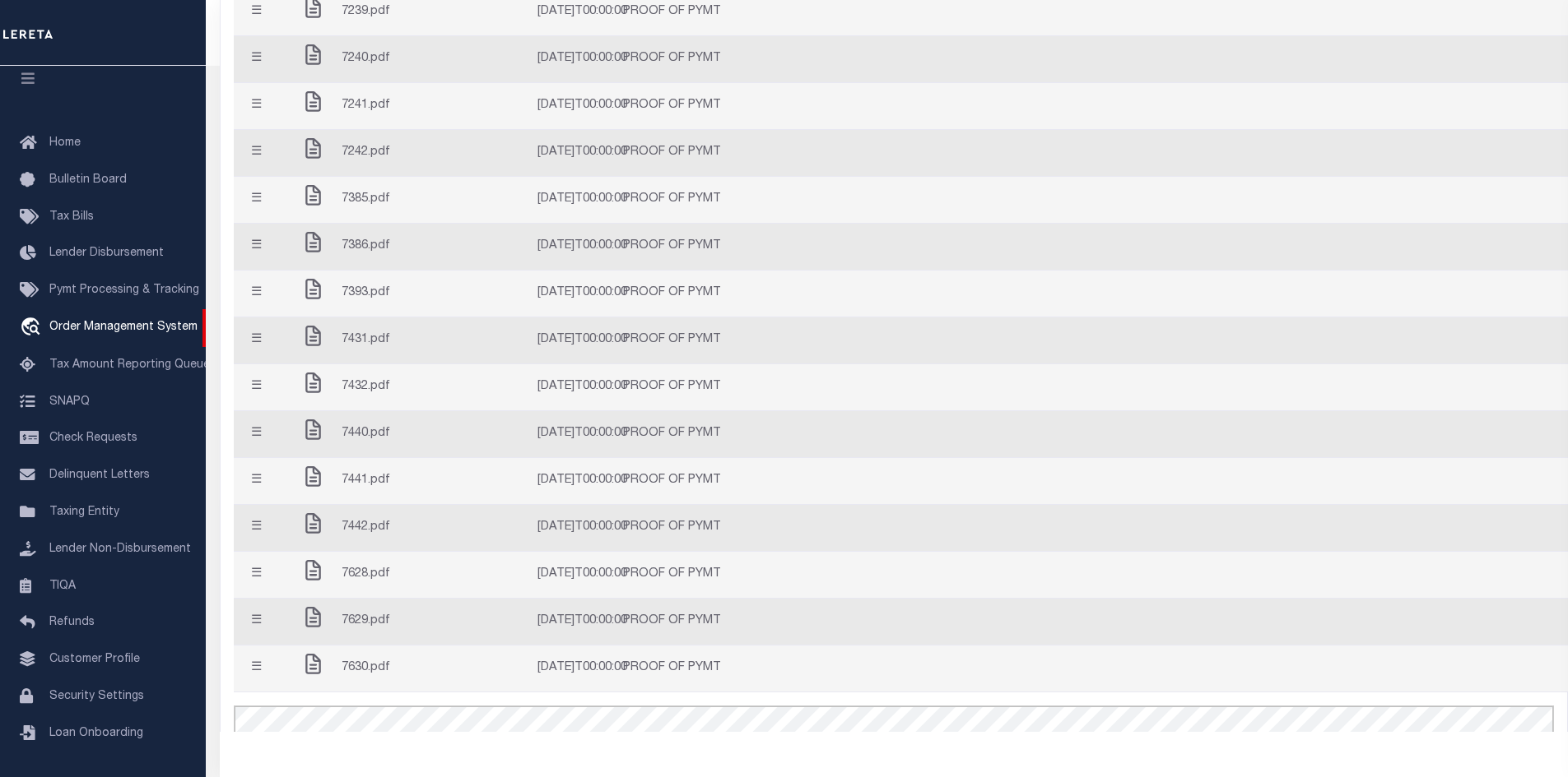
click at [260, 169] on button "☰" at bounding box center [256, 153] width 32 height 32
click at [251, 169] on button "☰" at bounding box center [256, 153] width 32 height 32
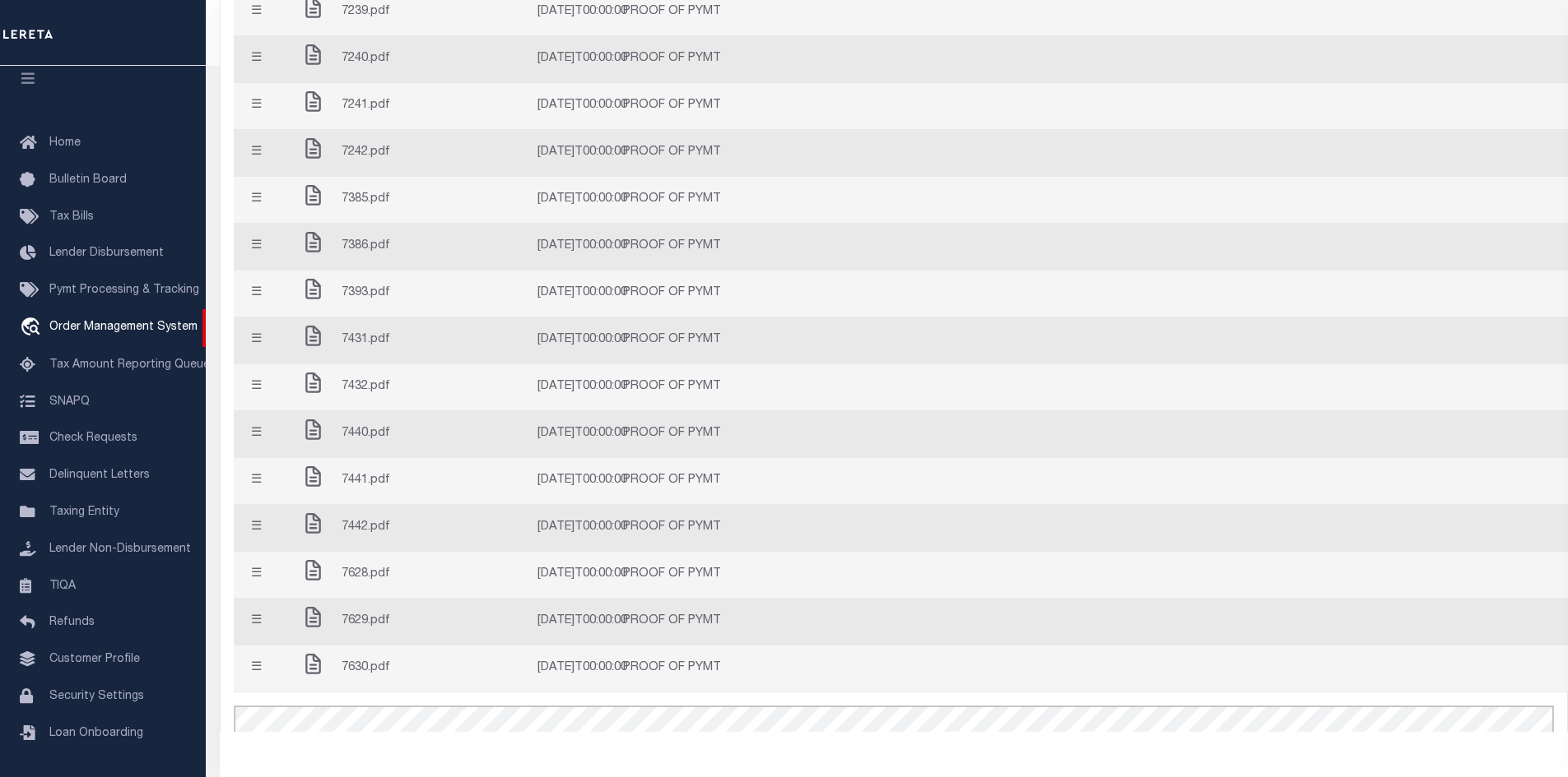
click at [260, 65] on button "☰" at bounding box center [256, 59] width 32 height 32
click at [253, 403] on button "☰" at bounding box center [256, 387] width 32 height 32
click at [251, 637] on button "☰" at bounding box center [256, 621] width 32 height 32
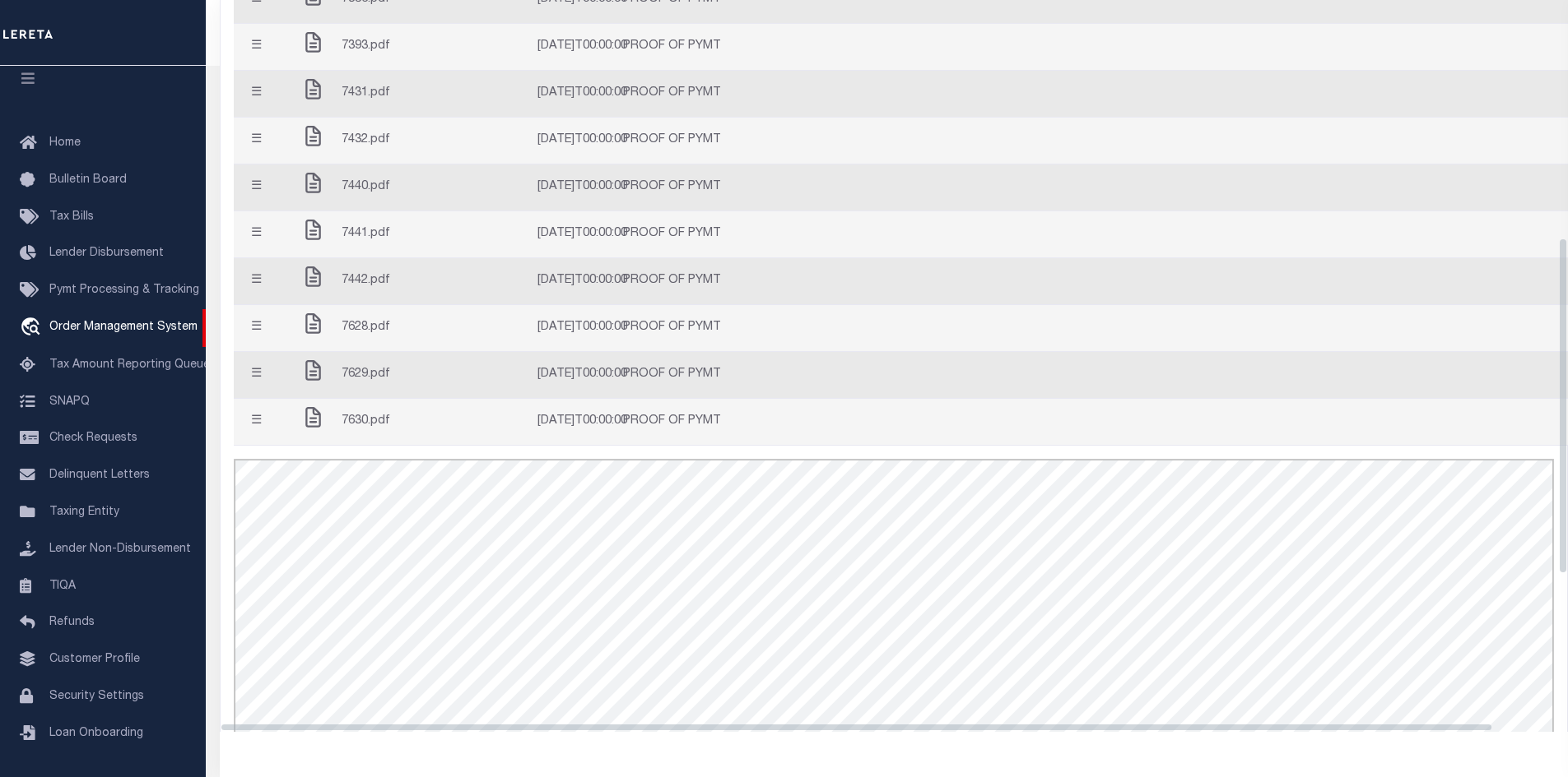
scroll to position [598, 0]
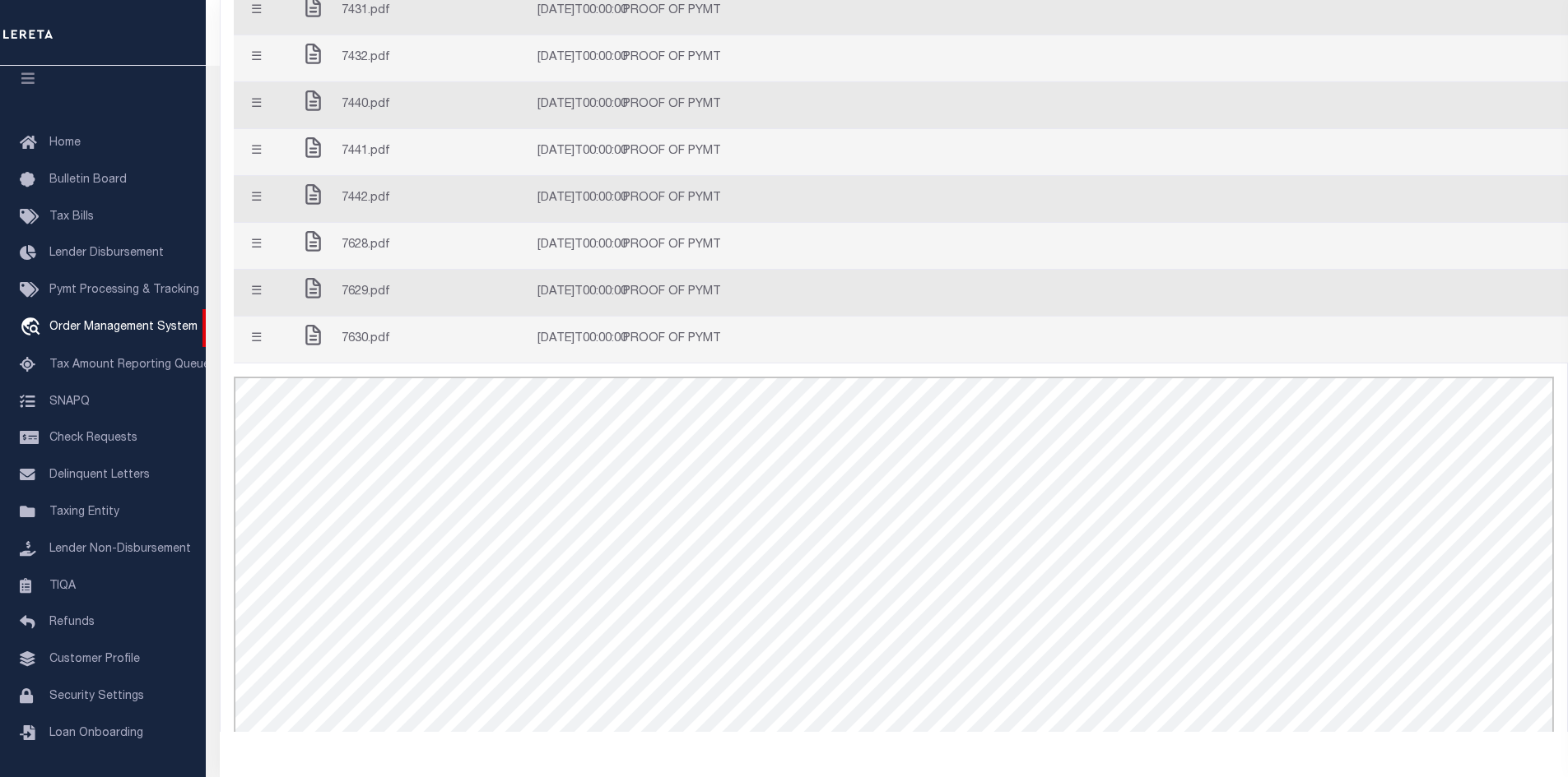
click at [444, 83] on td "7432.pdf" at bounding box center [369, 59] width 151 height 47
click at [442, 129] on td "7440.pdf" at bounding box center [369, 106] width 151 height 47
click at [432, 169] on div "7441.pdf" at bounding box center [369, 152] width 138 height 33
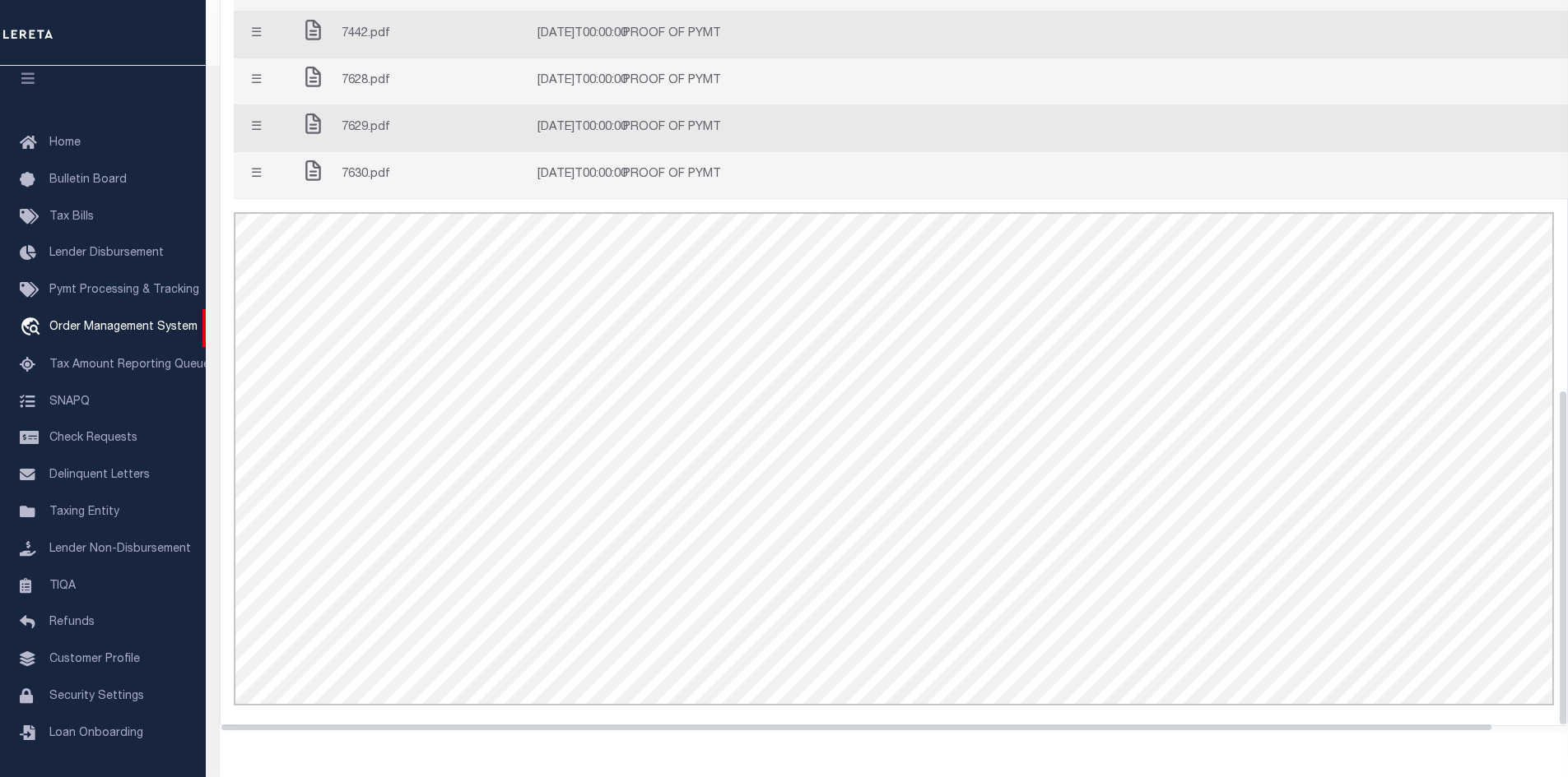
scroll to position [845, 0]
click at [412, 172] on div "7630.pdf" at bounding box center [369, 168] width 138 height 33
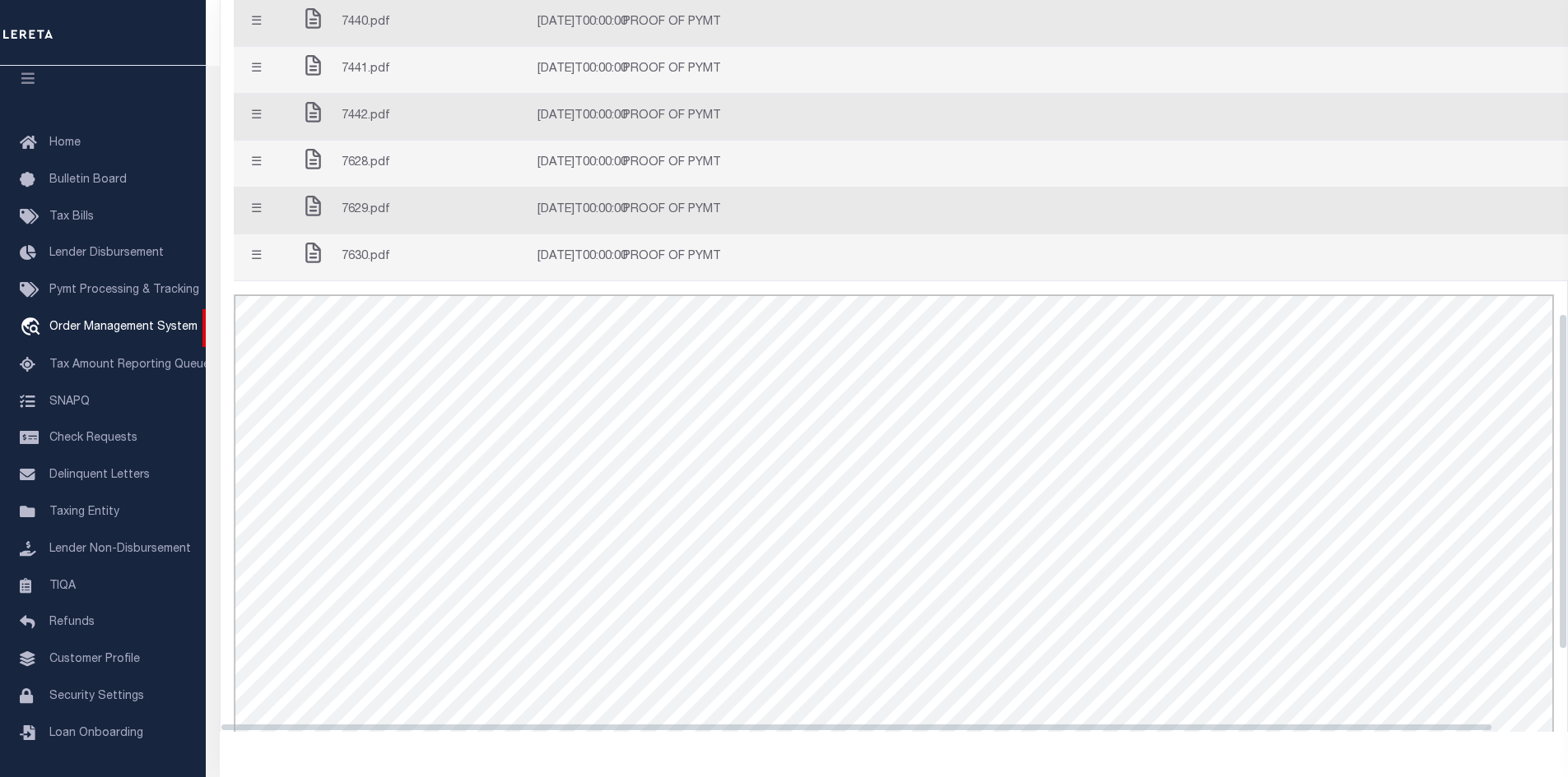
scroll to position [763, 0]
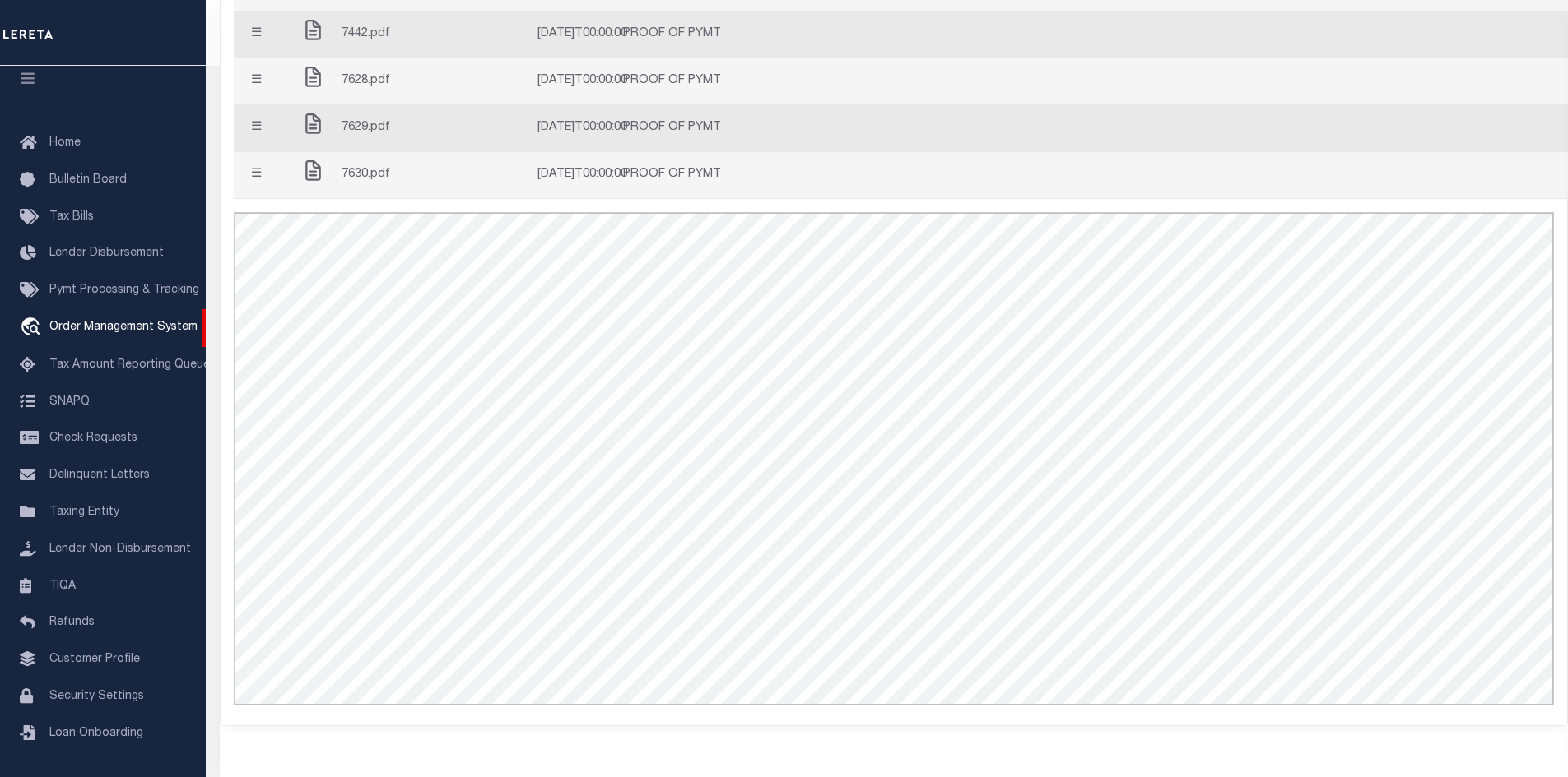
click at [380, 145] on div "7629.pdf" at bounding box center [369, 128] width 138 height 33
click at [361, 184] on span "7630.pdf" at bounding box center [366, 175] width 49 height 18
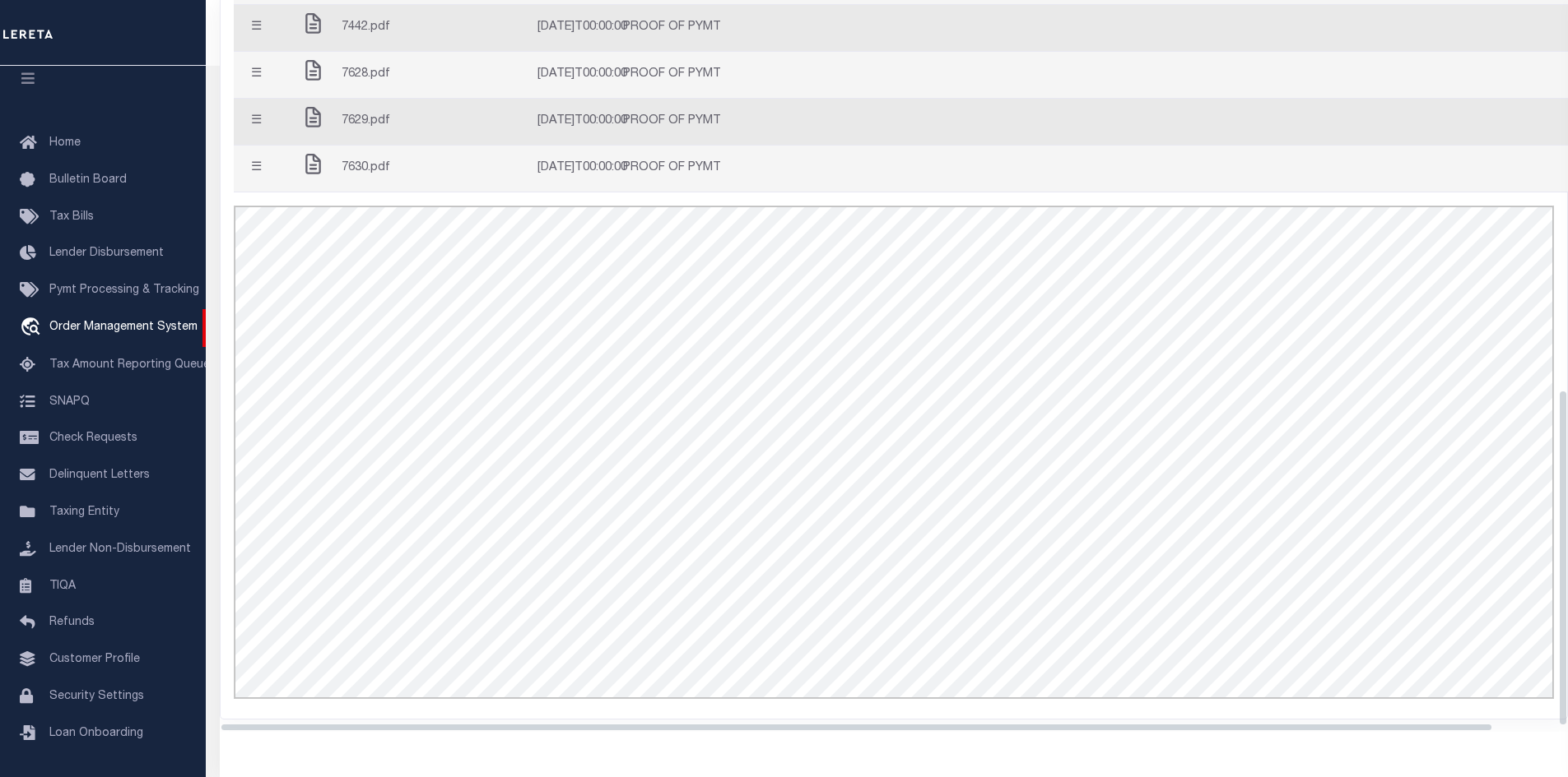
scroll to position [83, 0]
